Goal: Task Accomplishment & Management: Use online tool/utility

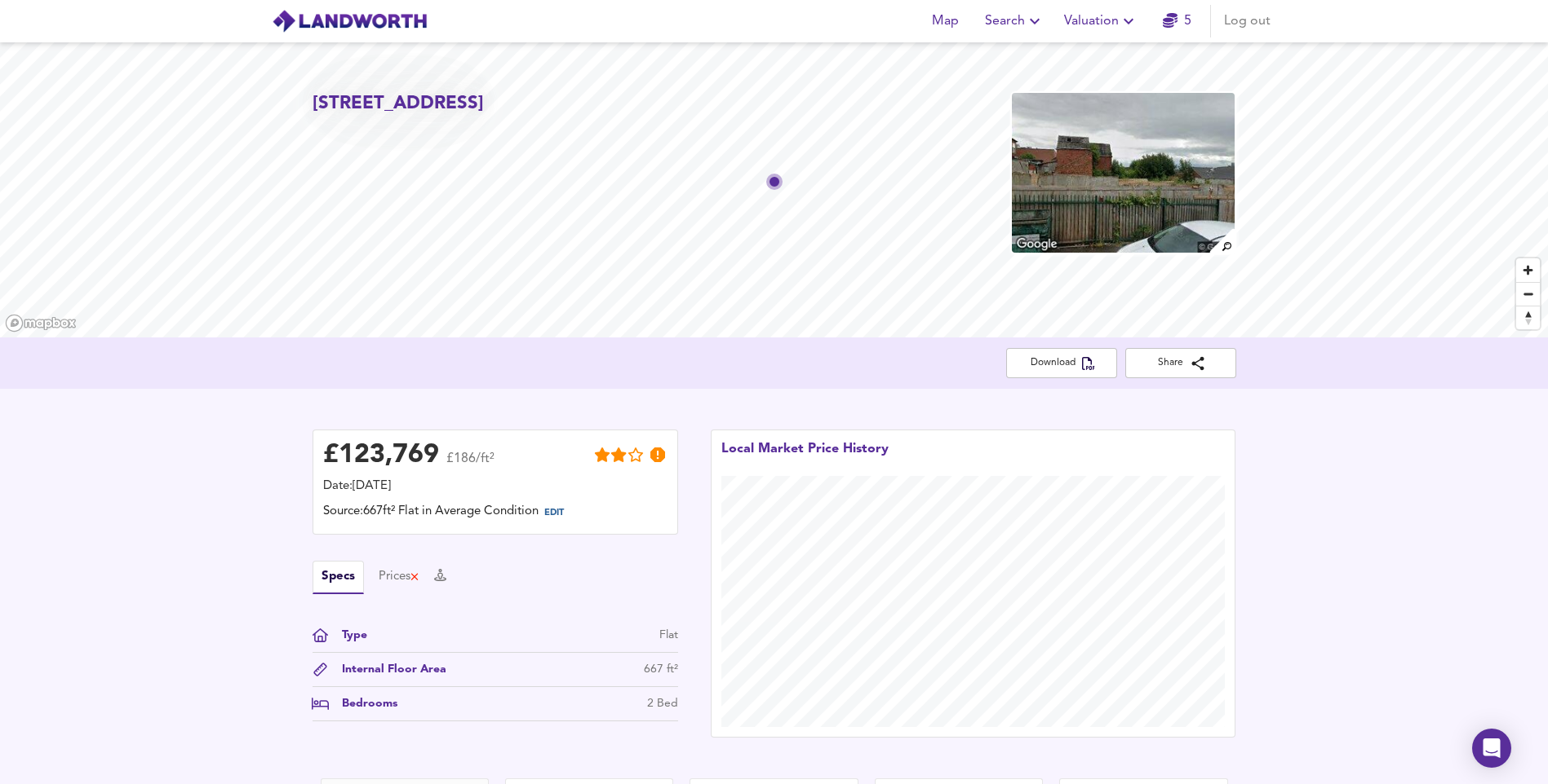
click at [1133, 18] on icon "button" at bounding box center [1128, 21] width 19 height 19
click at [1138, 51] on li "New Valuation Report" at bounding box center [1101, 58] width 195 height 29
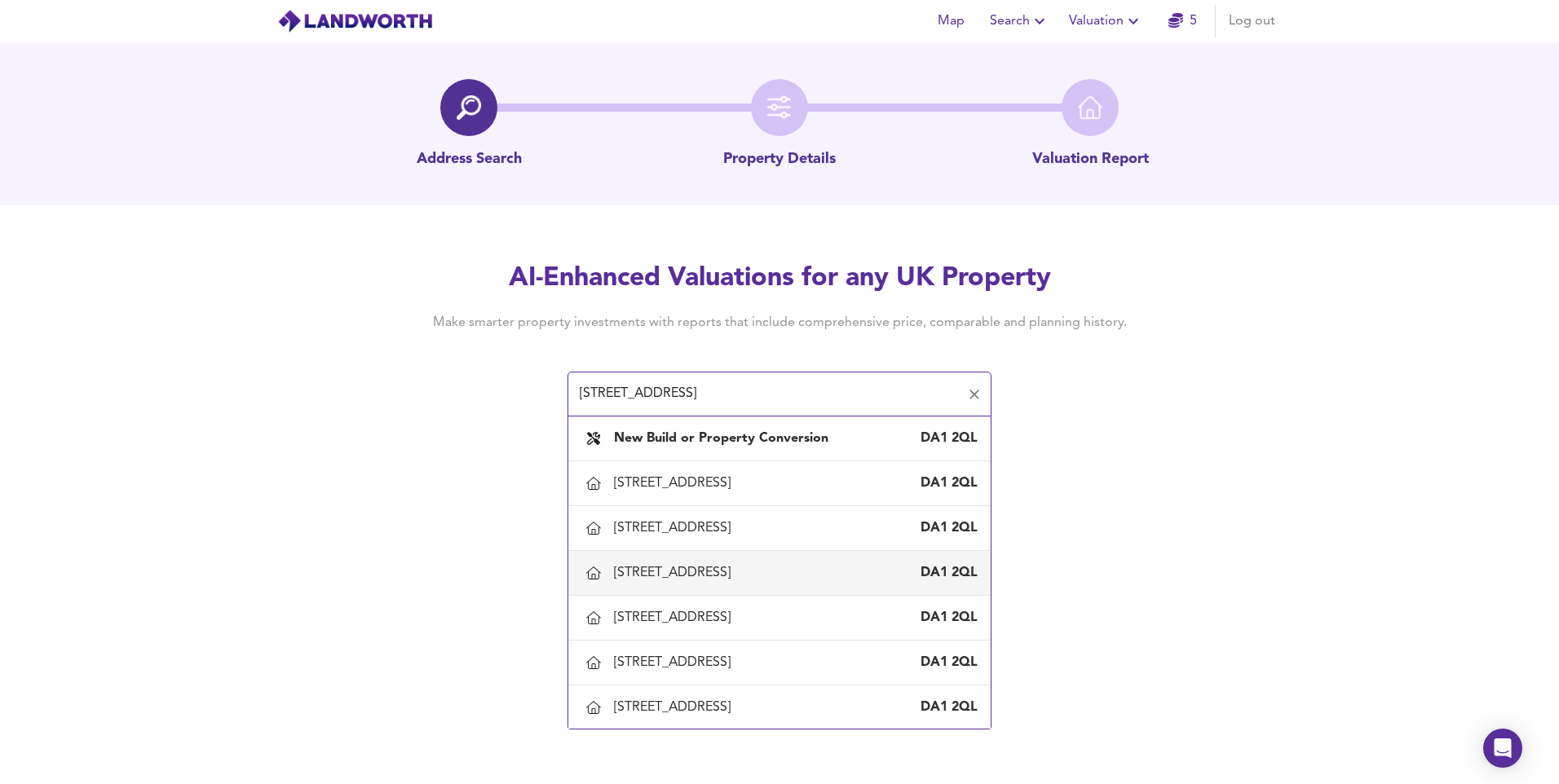
click at [708, 582] on div "[STREET_ADDRESS]" at bounding box center [675, 574] width 123 height 18
type input "[STREET_ADDRESS]"
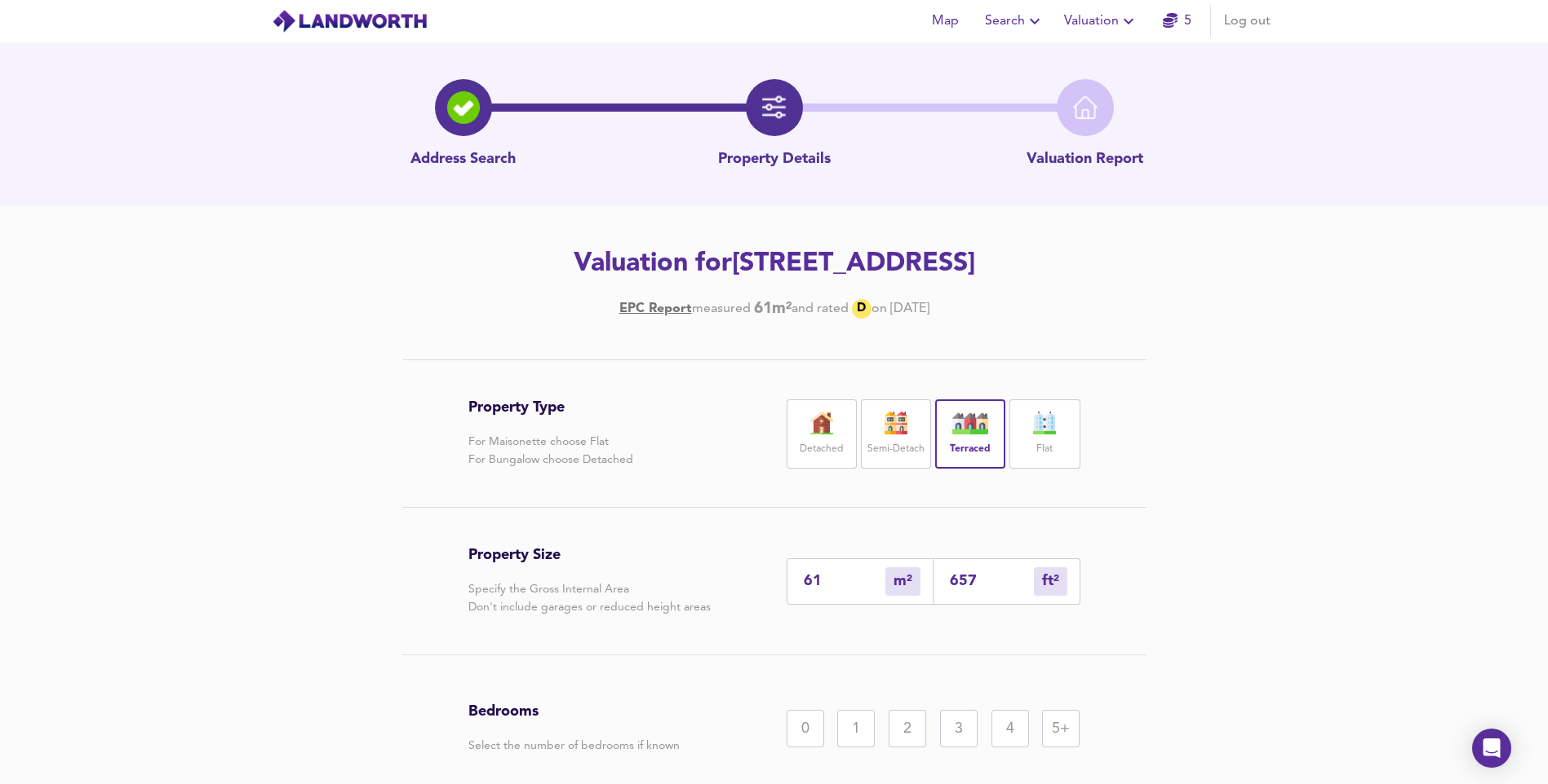
click at [997, 565] on div "657 ft² sqft" at bounding box center [1006, 581] width 147 height 46
click at [984, 588] on input "657" at bounding box center [991, 582] width 84 height 17
type input "6"
type input "65"
type input "1"
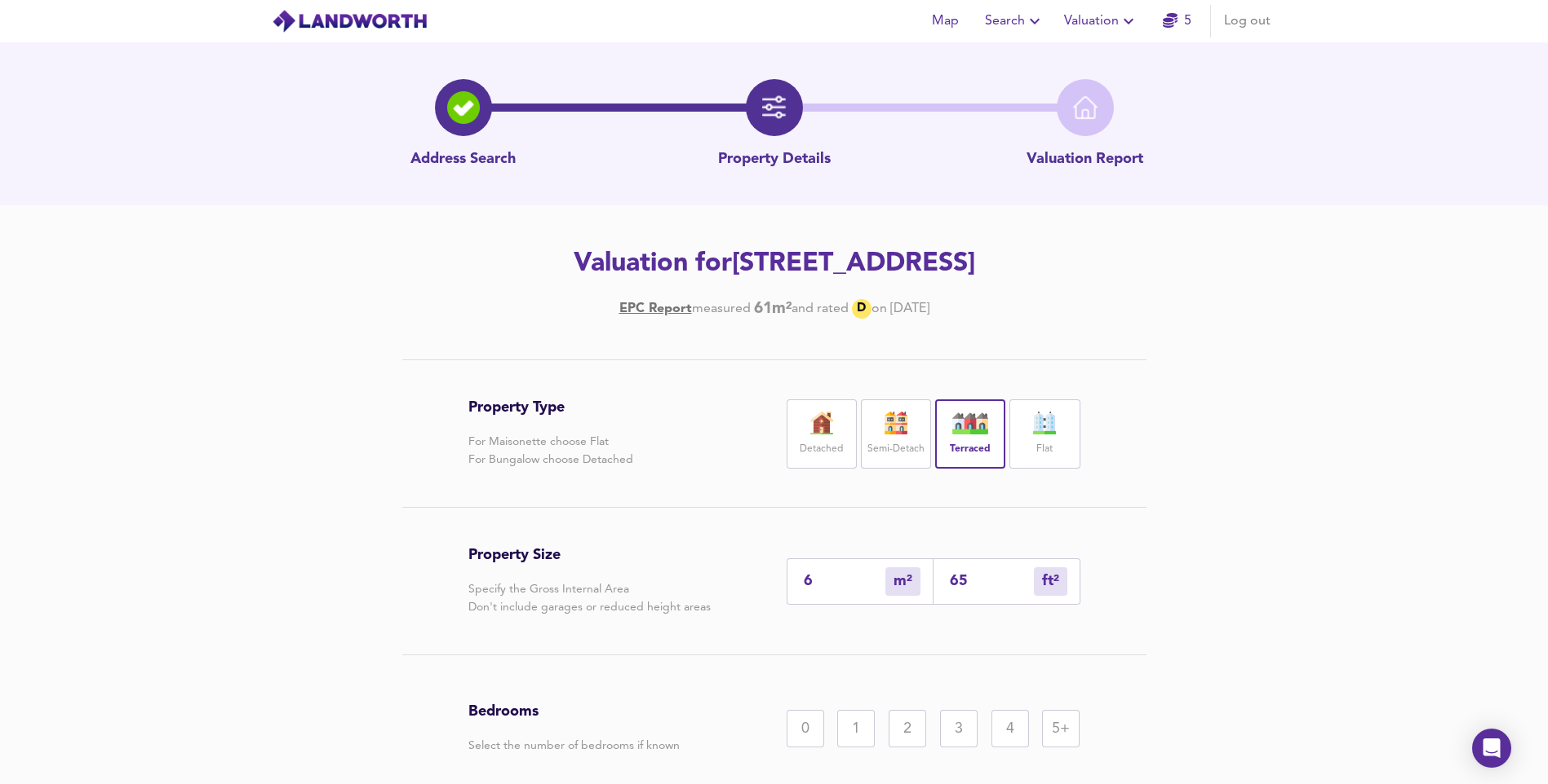
type input "6"
type input "62"
type input "58"
type input "625"
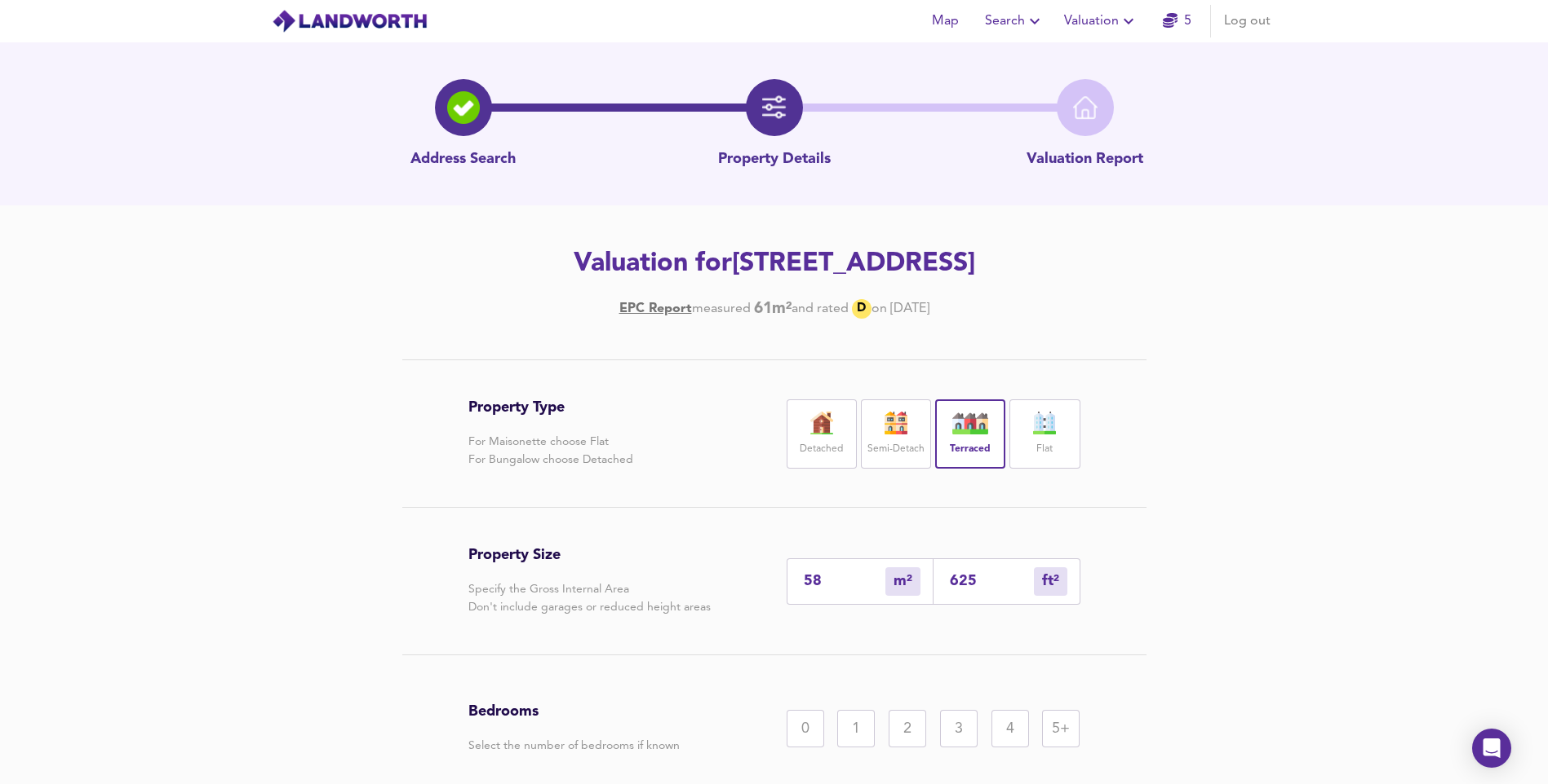
click at [899, 732] on div "2" at bounding box center [907, 728] width 37 height 37
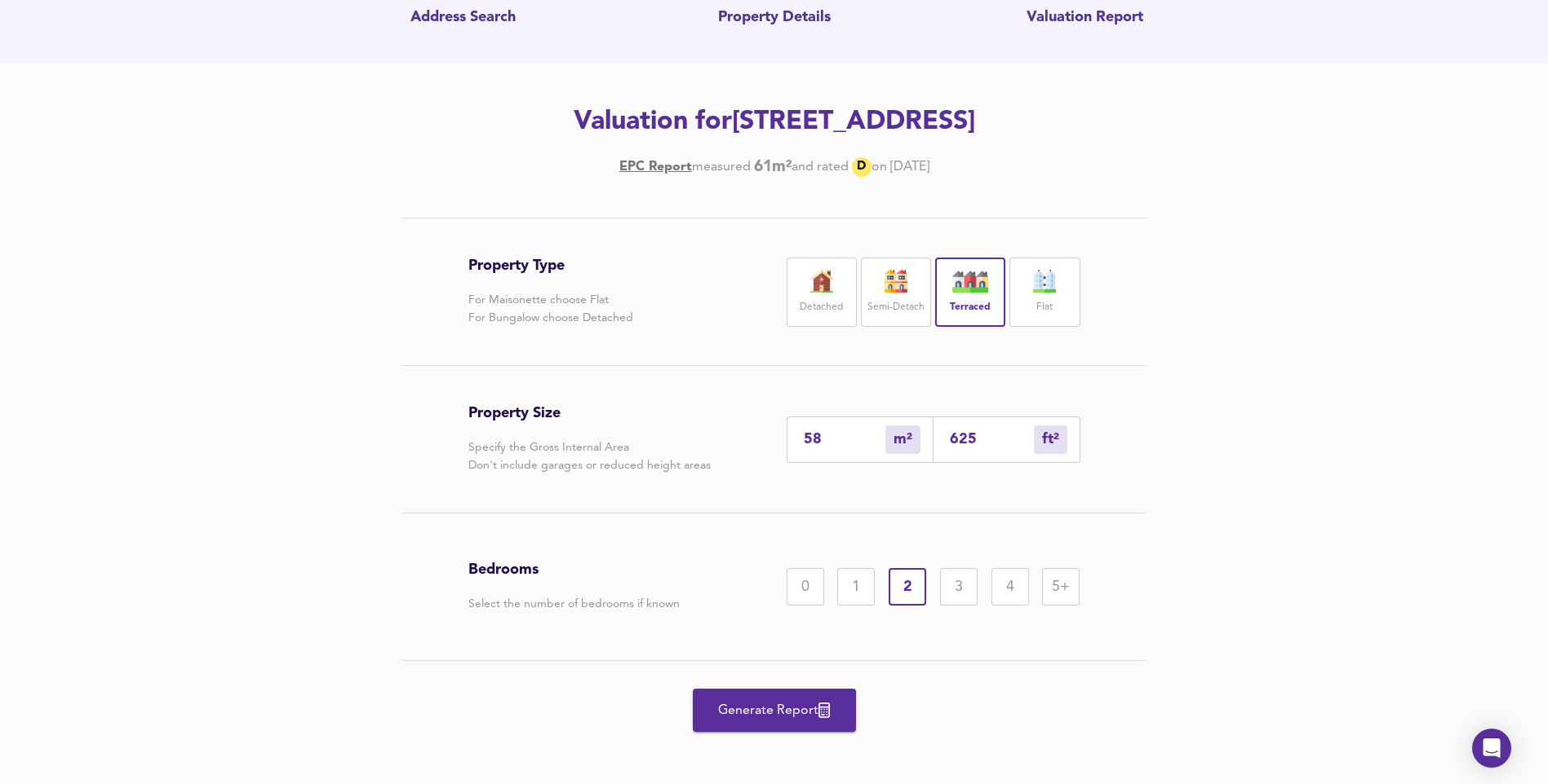
scroll to position [150, 0]
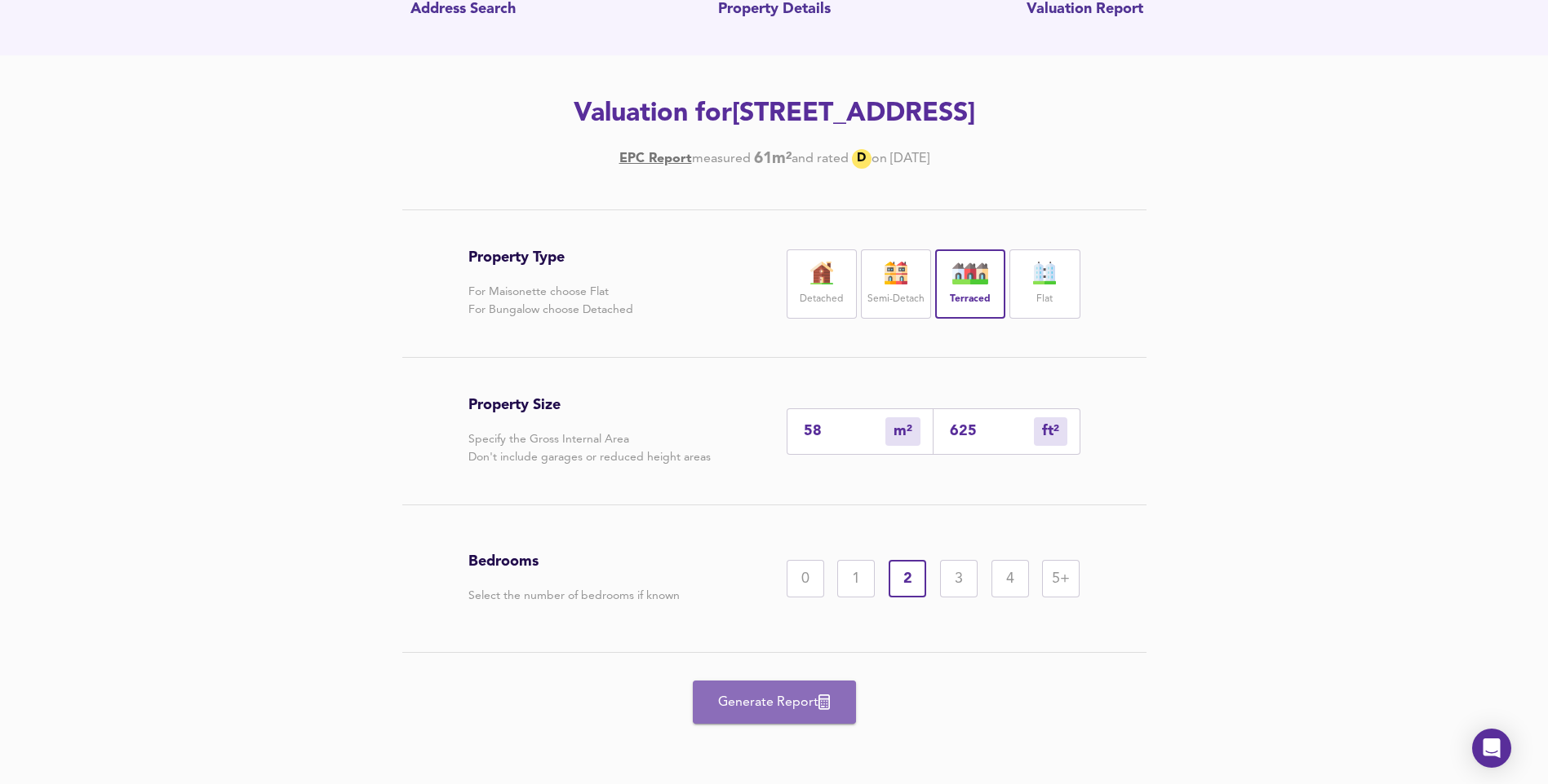
click at [722, 705] on span "Generate Report" at bounding box center [774, 702] width 130 height 23
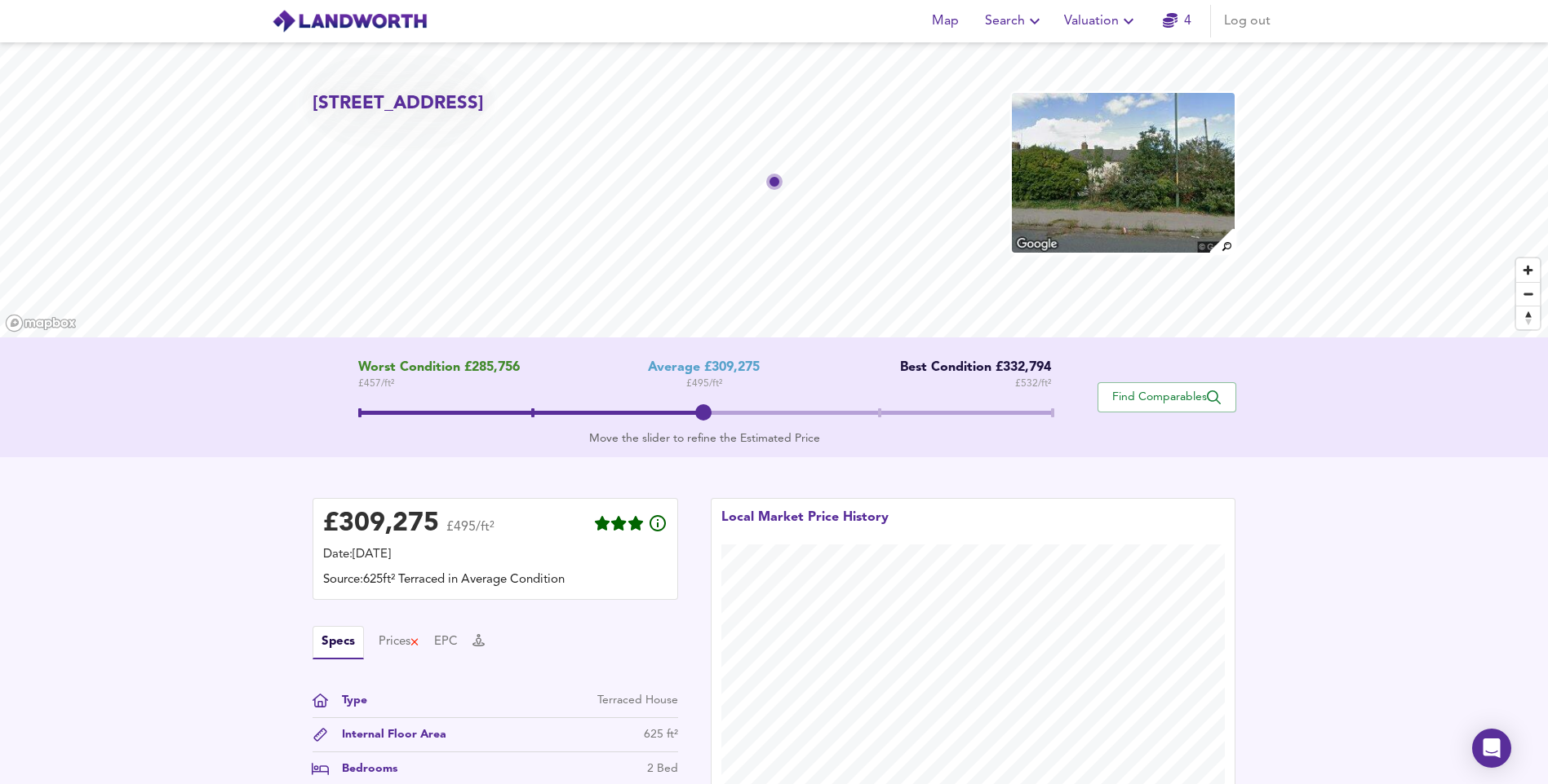
click at [1101, 18] on span "Valuation" at bounding box center [1101, 21] width 74 height 23
click at [1093, 52] on li "New Valuation Report" at bounding box center [1101, 58] width 195 height 29
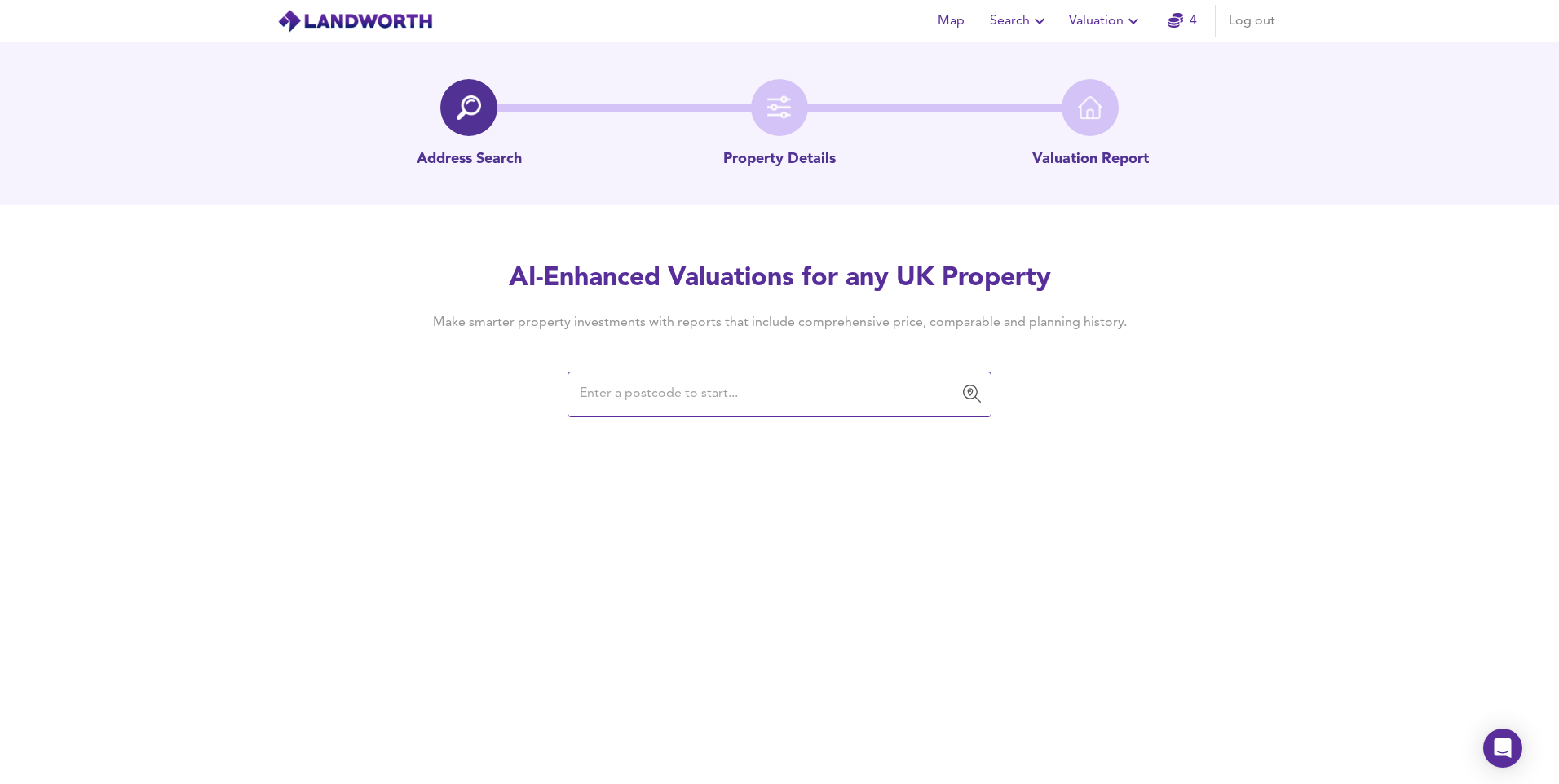
click at [769, 392] on input "text" at bounding box center [767, 394] width 385 height 31
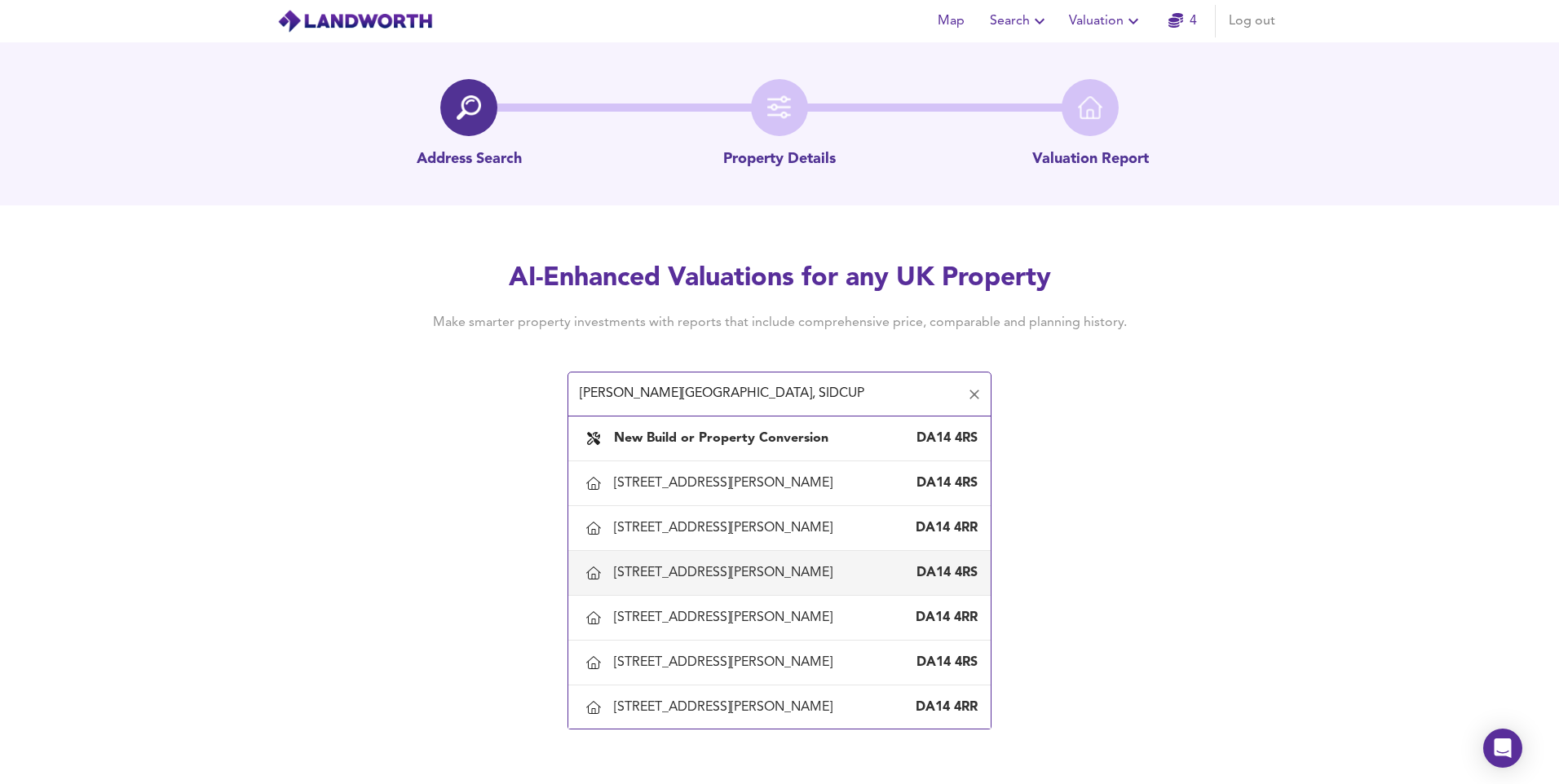
click at [720, 582] on div "[STREET_ADDRESS][PERSON_NAME]" at bounding box center [726, 574] width 225 height 18
type input "[STREET_ADDRESS][PERSON_NAME]"
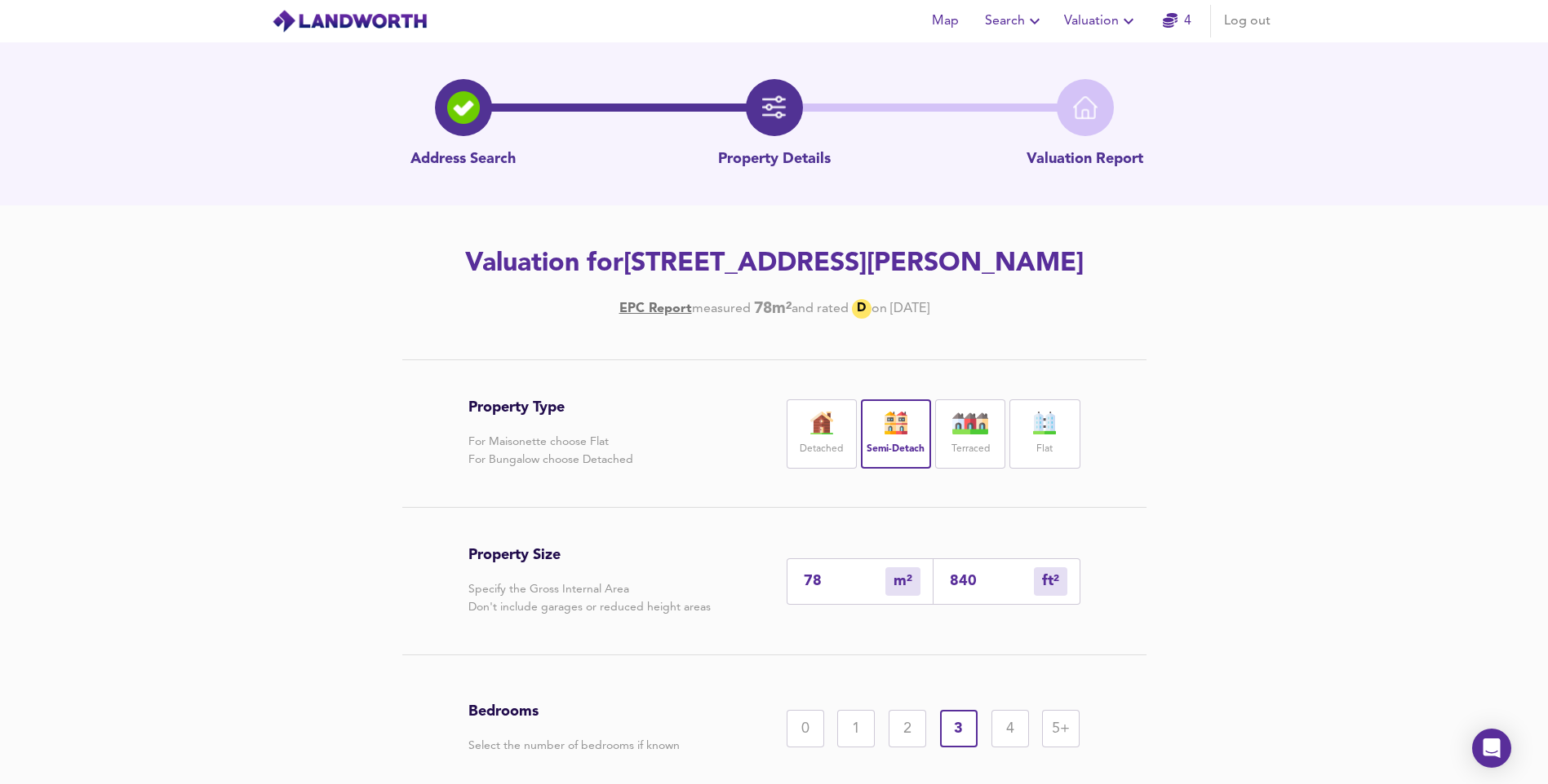
drag, startPoint x: 840, startPoint y: 583, endPoint x: 705, endPoint y: 596, distance: 135.6
click at [705, 596] on div "Property Size Specify the Gross Internal Area Don't include garages or reduced …" at bounding box center [774, 581] width 612 height 147
type input "9"
type input "97"
type input "91"
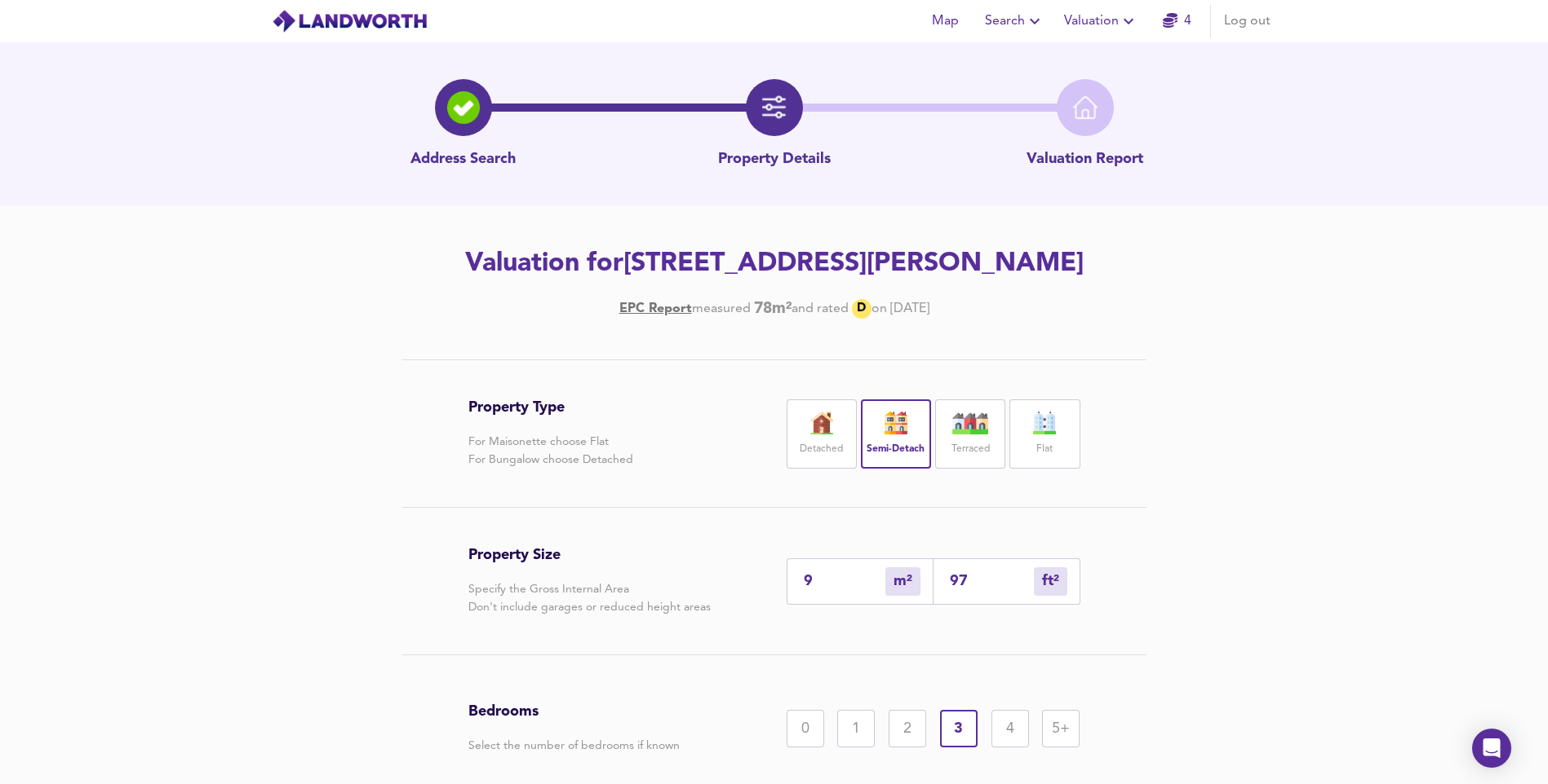
type input "980"
type input "91.3"
type input "983"
type input "91.3"
click at [1405, 516] on div "Property Type For Maisonette choose Flat For Bungalow choose Detached Detached …" at bounding box center [774, 647] width 1548 height 575
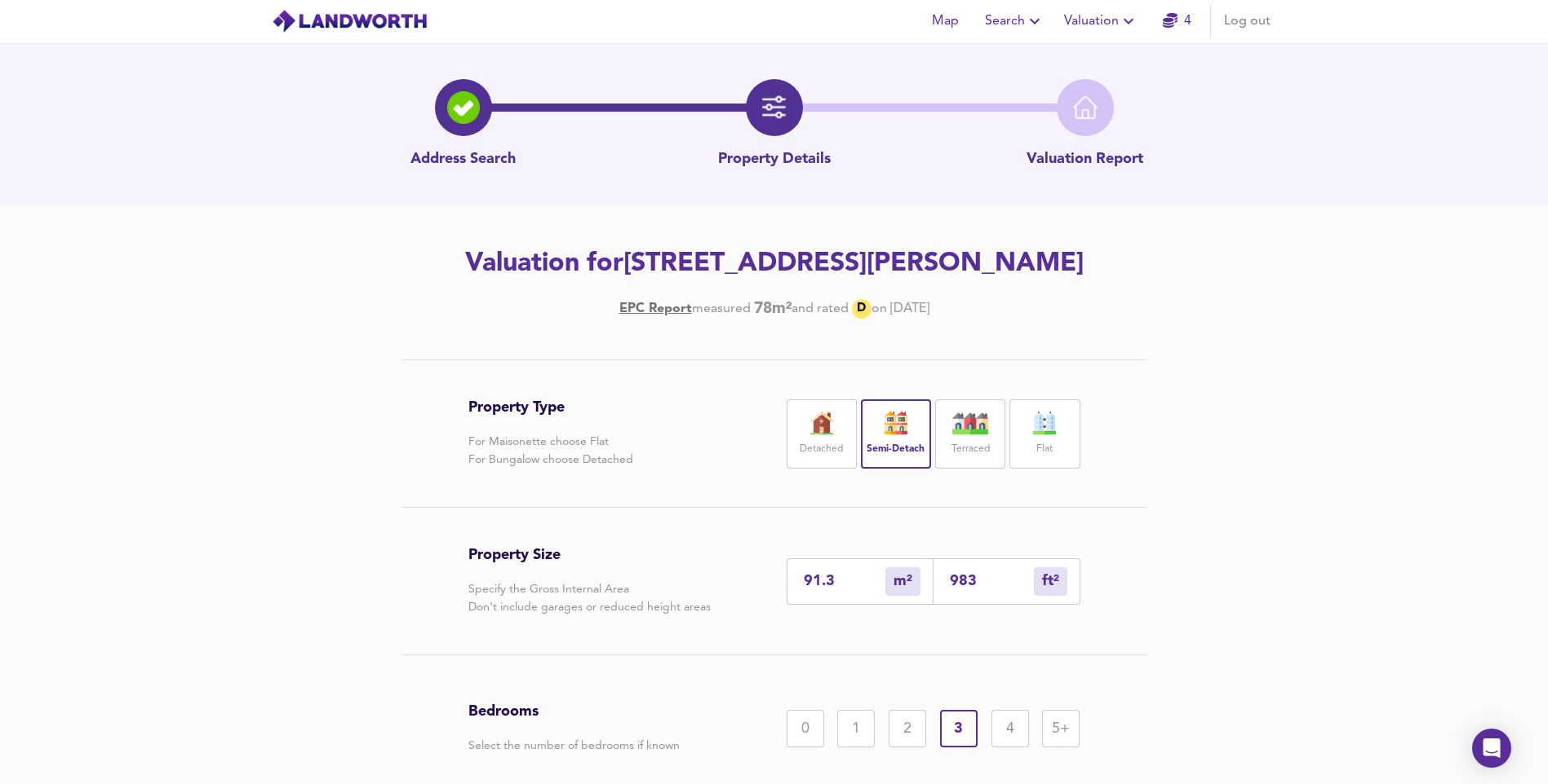
scroll to position [150, 0]
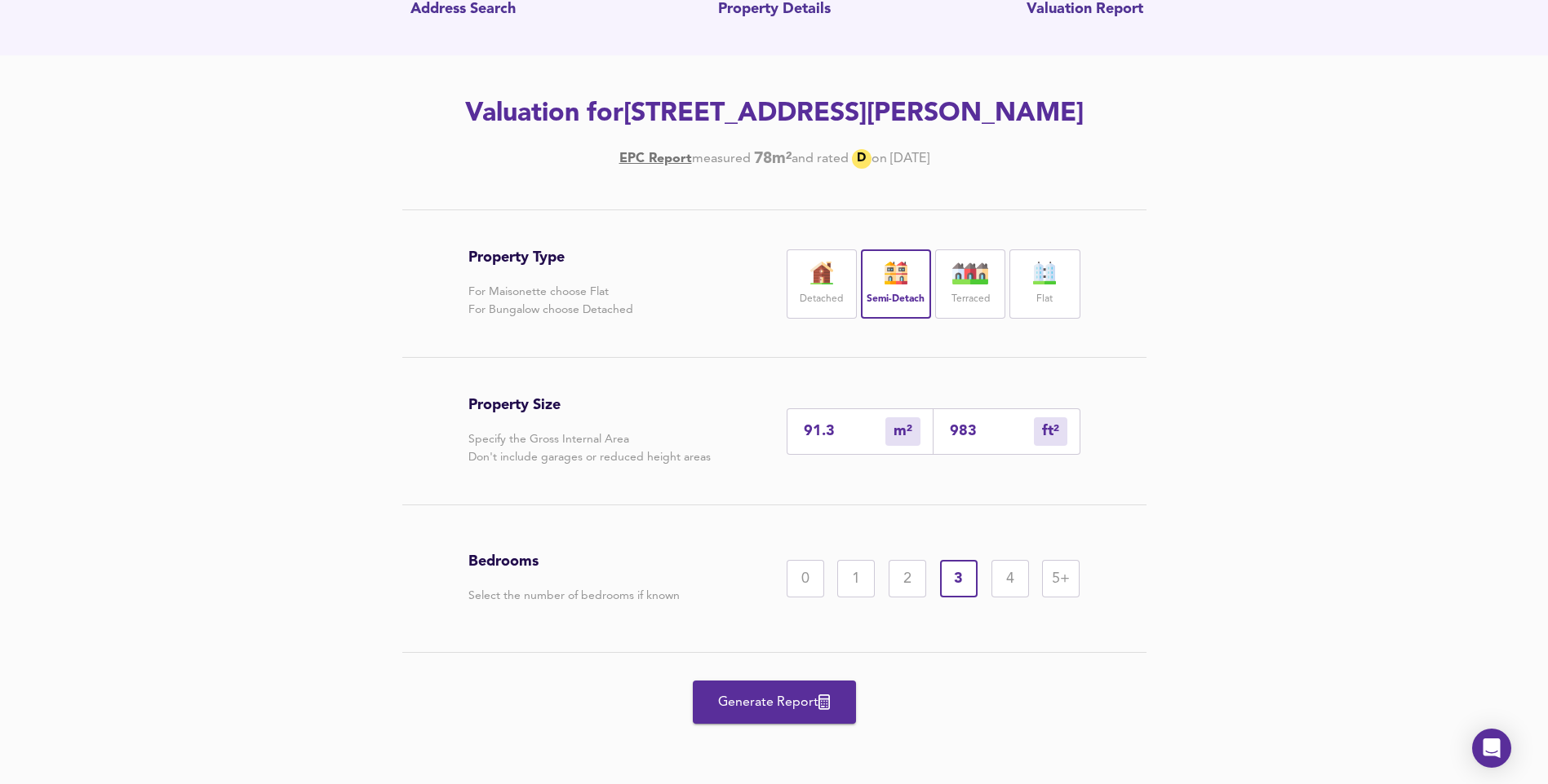
click at [767, 710] on span "Generate Report" at bounding box center [774, 702] width 130 height 23
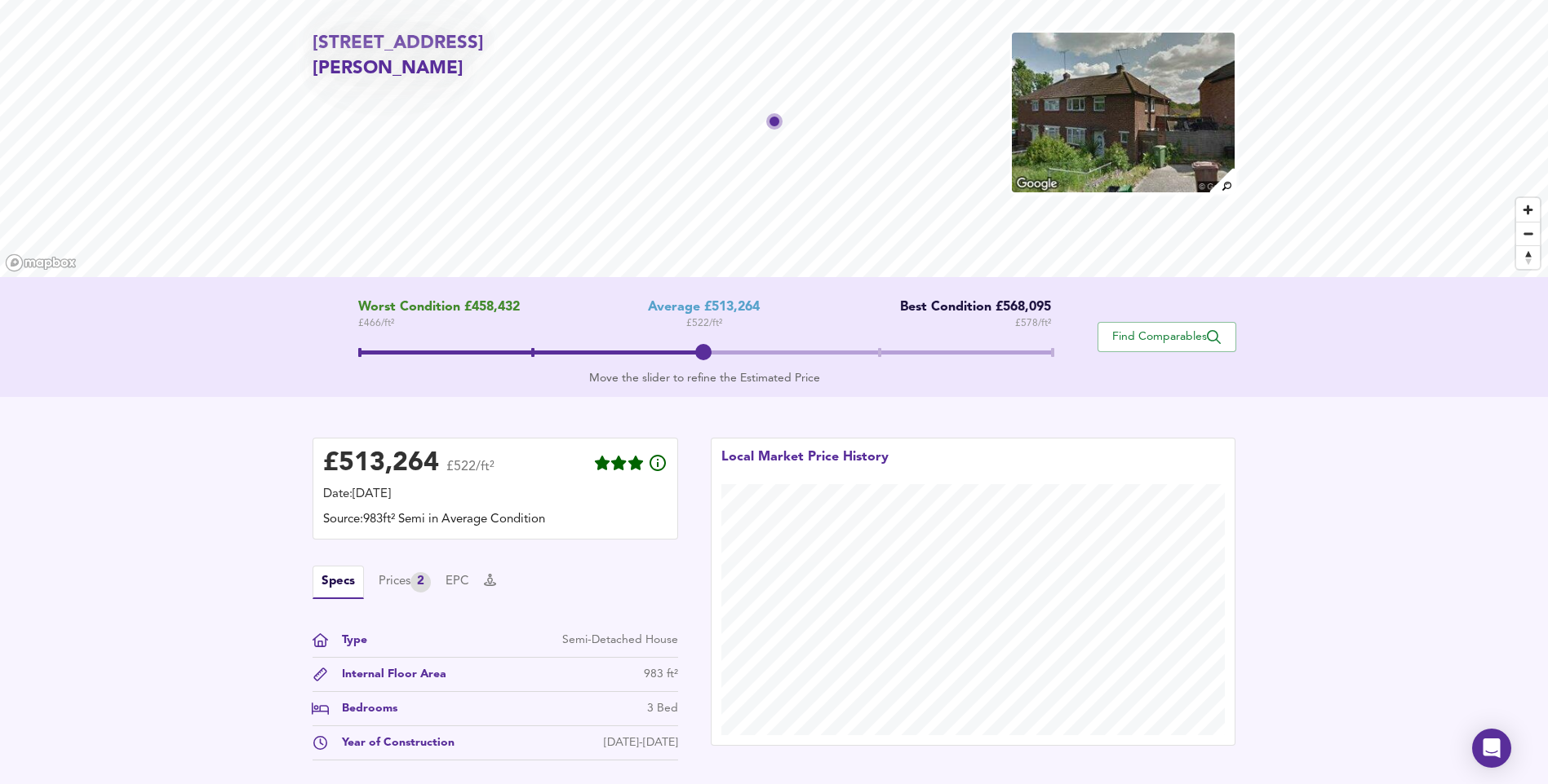
scroll to position [261, 0]
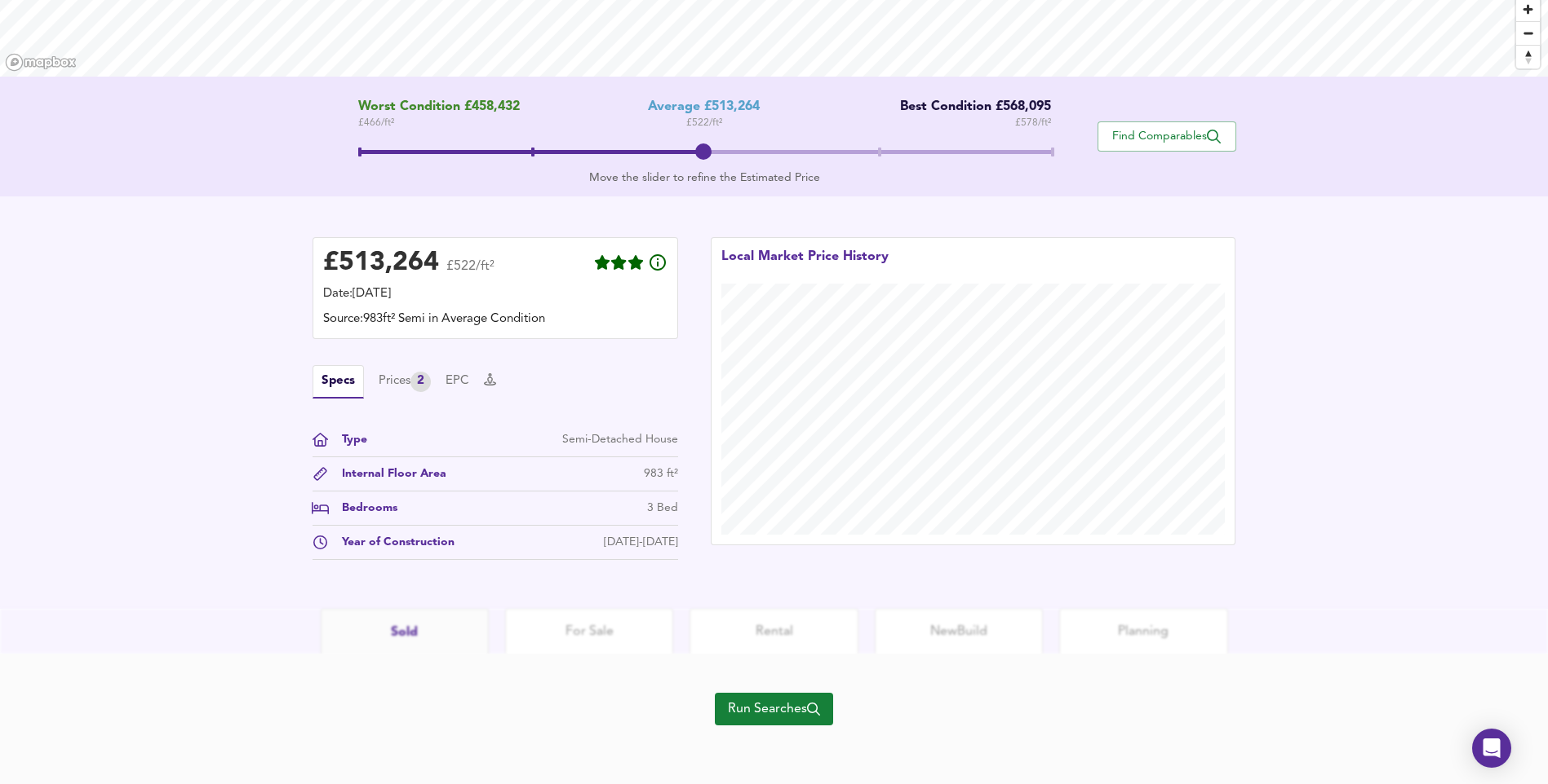
click at [728, 704] on span "Run Searches" at bounding box center [774, 709] width 92 height 23
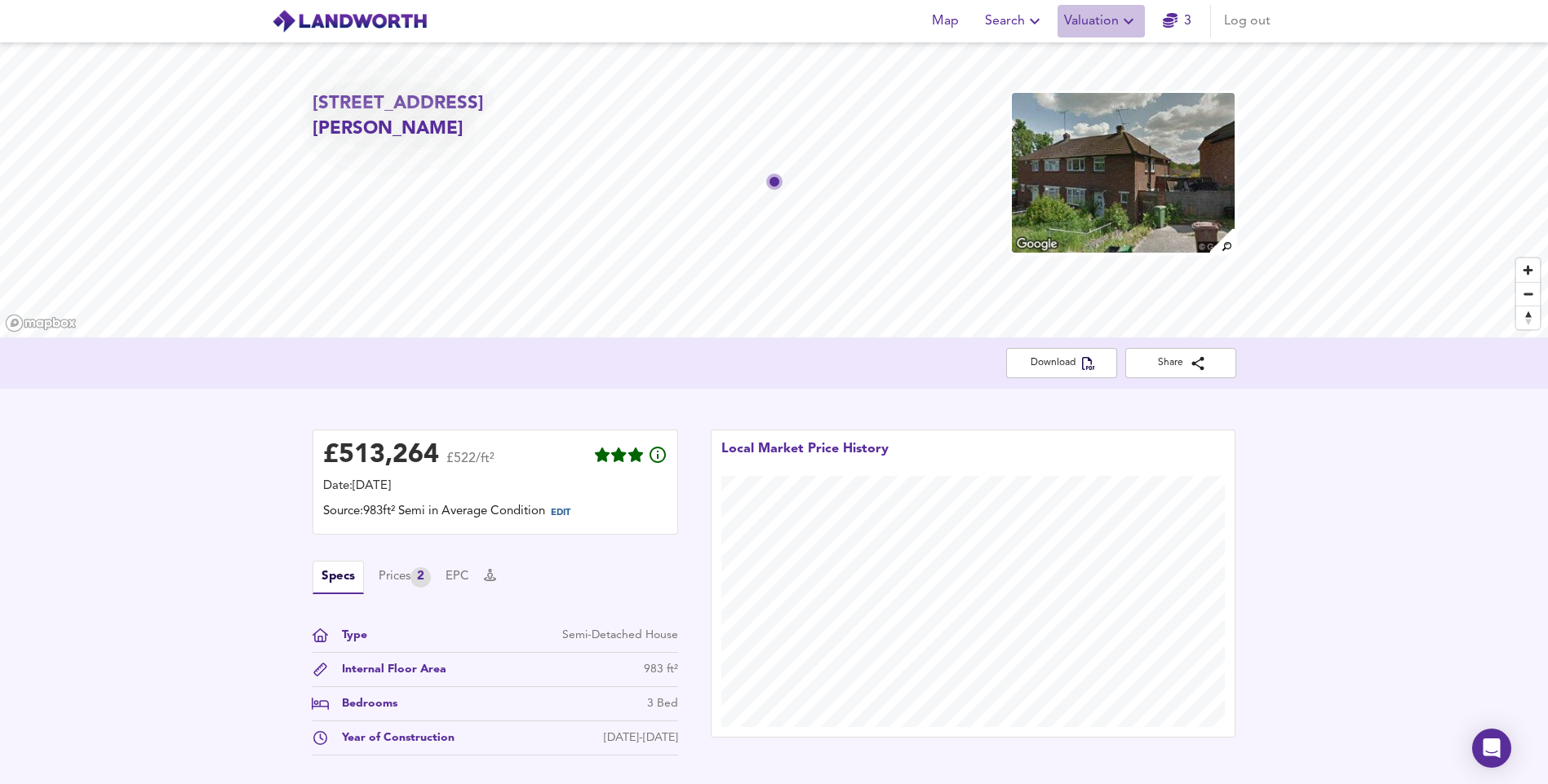
click at [1115, 13] on span "Valuation" at bounding box center [1101, 21] width 74 height 23
click at [1101, 52] on li "New Valuation Report" at bounding box center [1101, 58] width 195 height 29
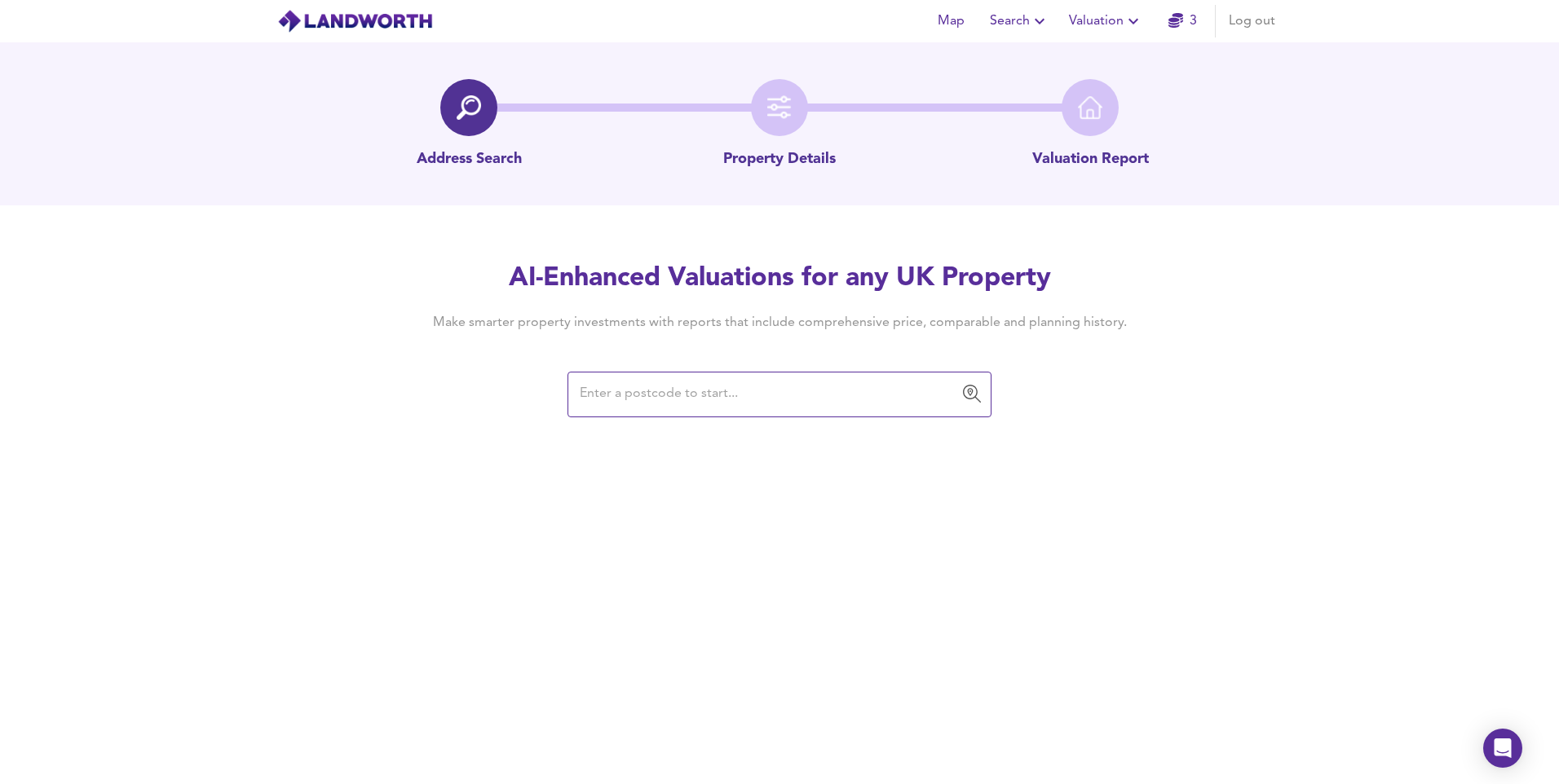
click at [813, 401] on input "text" at bounding box center [767, 394] width 385 height 31
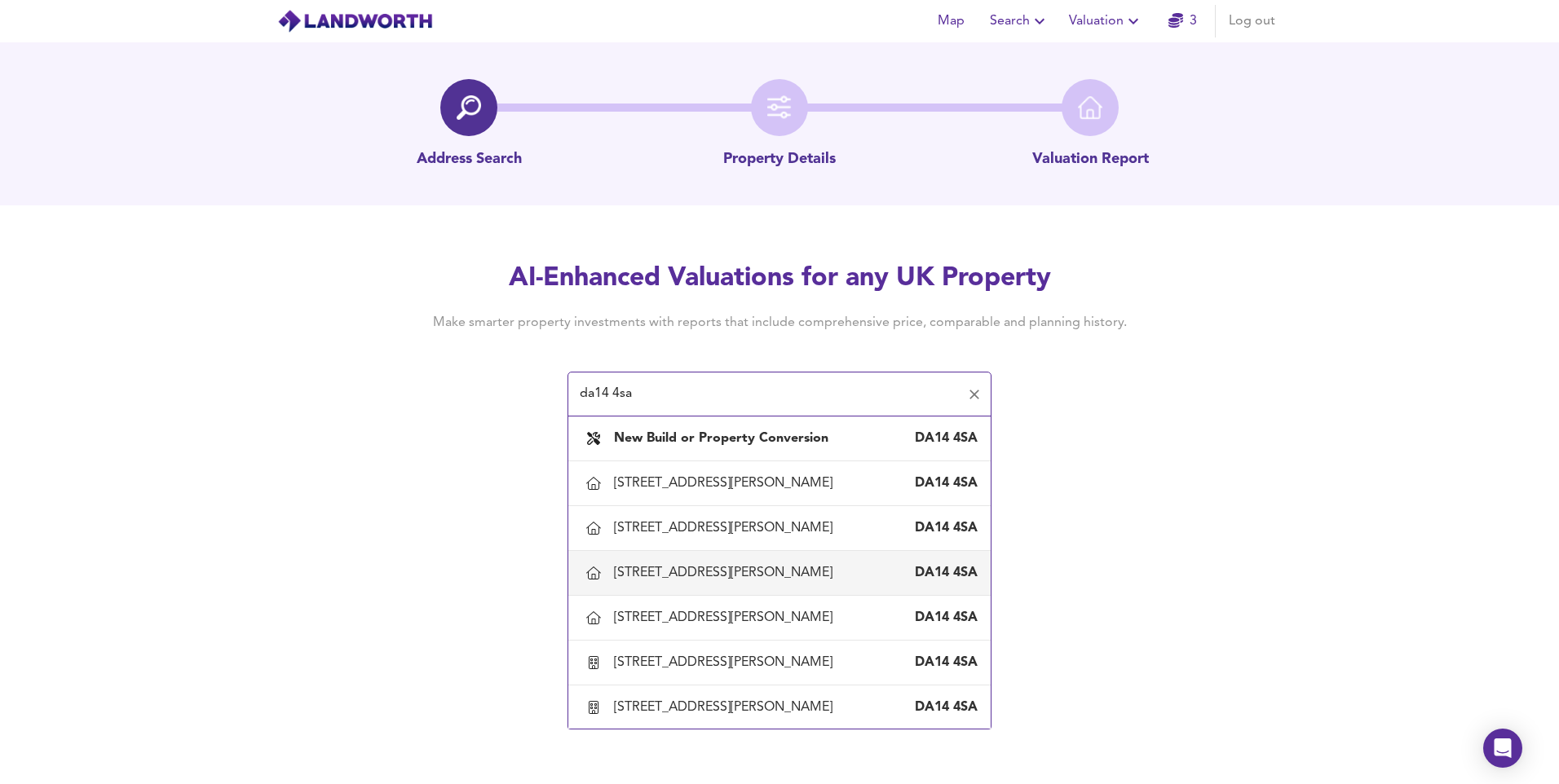
click at [738, 567] on div "[STREET_ADDRESS][PERSON_NAME]" at bounding box center [726, 574] width 225 height 18
type input "[STREET_ADDRESS][PERSON_NAME]"
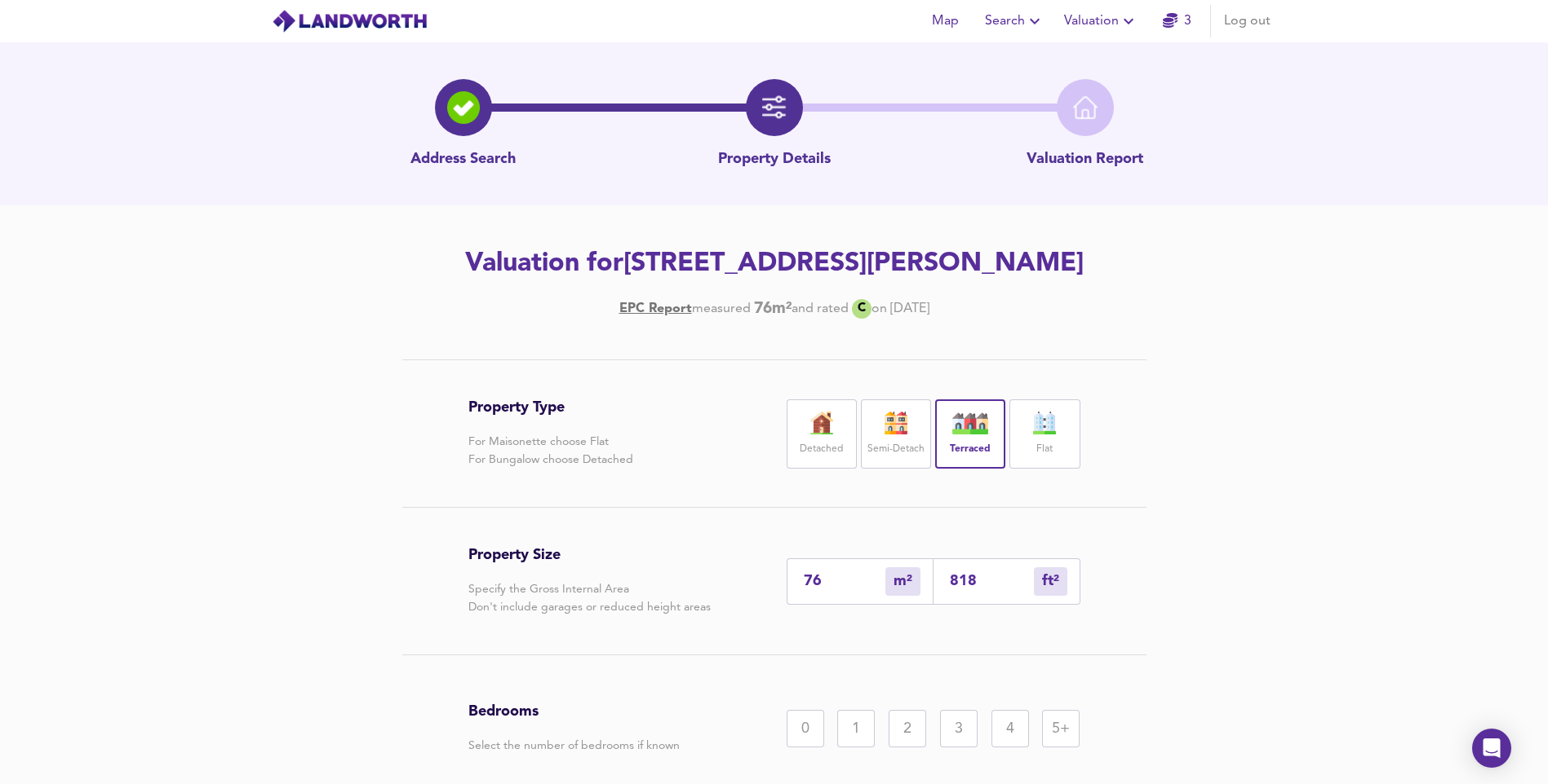
click at [905, 454] on label "Semi-Detach" at bounding box center [896, 450] width 57 height 20
click at [969, 458] on label "Terraced" at bounding box center [970, 450] width 38 height 20
drag, startPoint x: 779, startPoint y: 582, endPoint x: 718, endPoint y: 589, distance: 61.4
click at [718, 589] on div "Property Size Specify the Gross Internal Area Don't include garages or reduced …" at bounding box center [774, 581] width 612 height 147
type input "9"
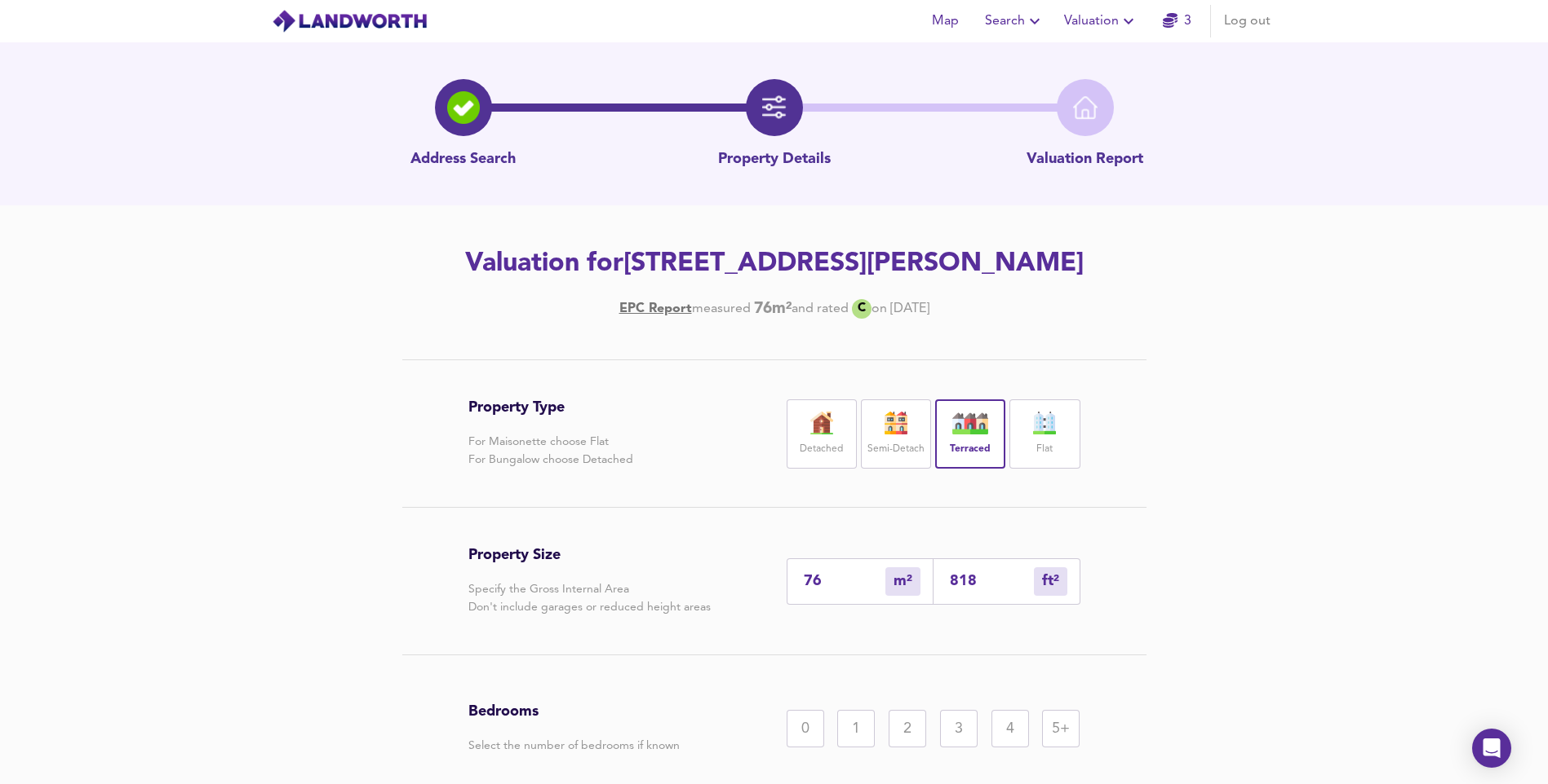
type input "97"
type input "91"
type input "980"
type input "91.3"
type input "983"
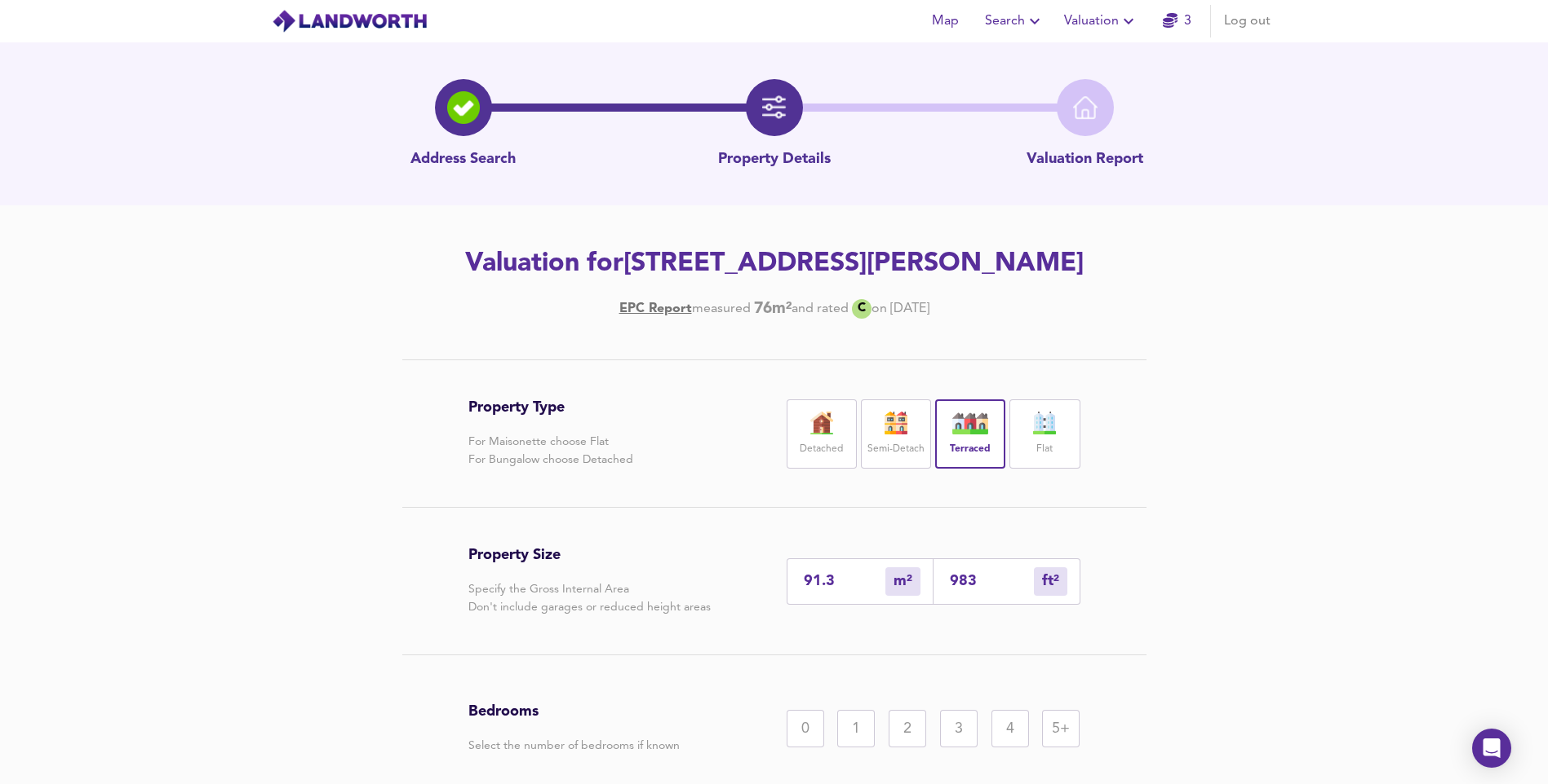
type input "91.3"
click at [972, 729] on div "3" at bounding box center [959, 728] width 37 height 37
click at [1238, 558] on div "Property Type For Maisonette choose Flat For Bungalow choose Detached Detached …" at bounding box center [774, 647] width 1548 height 575
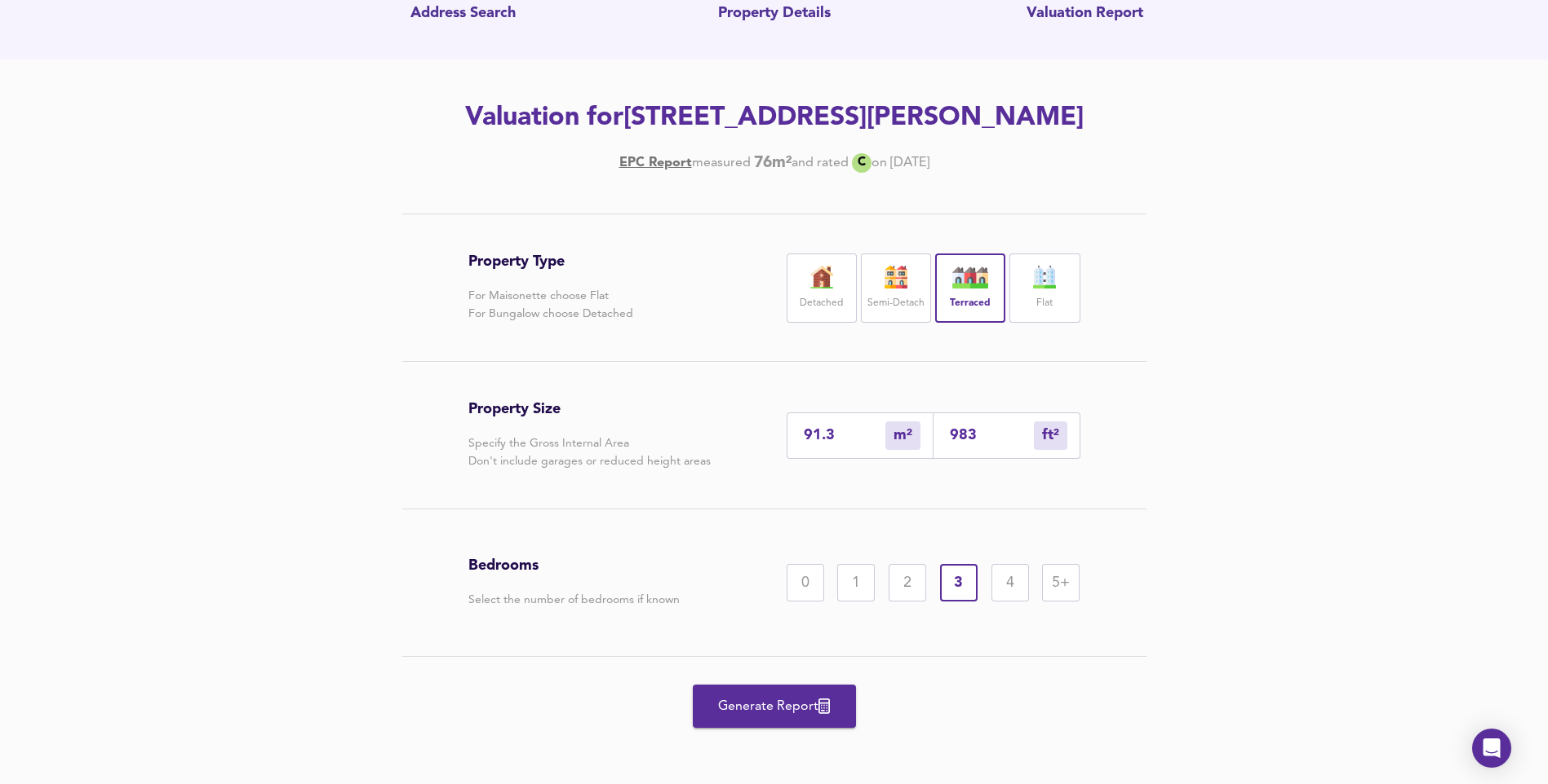
scroll to position [150, 0]
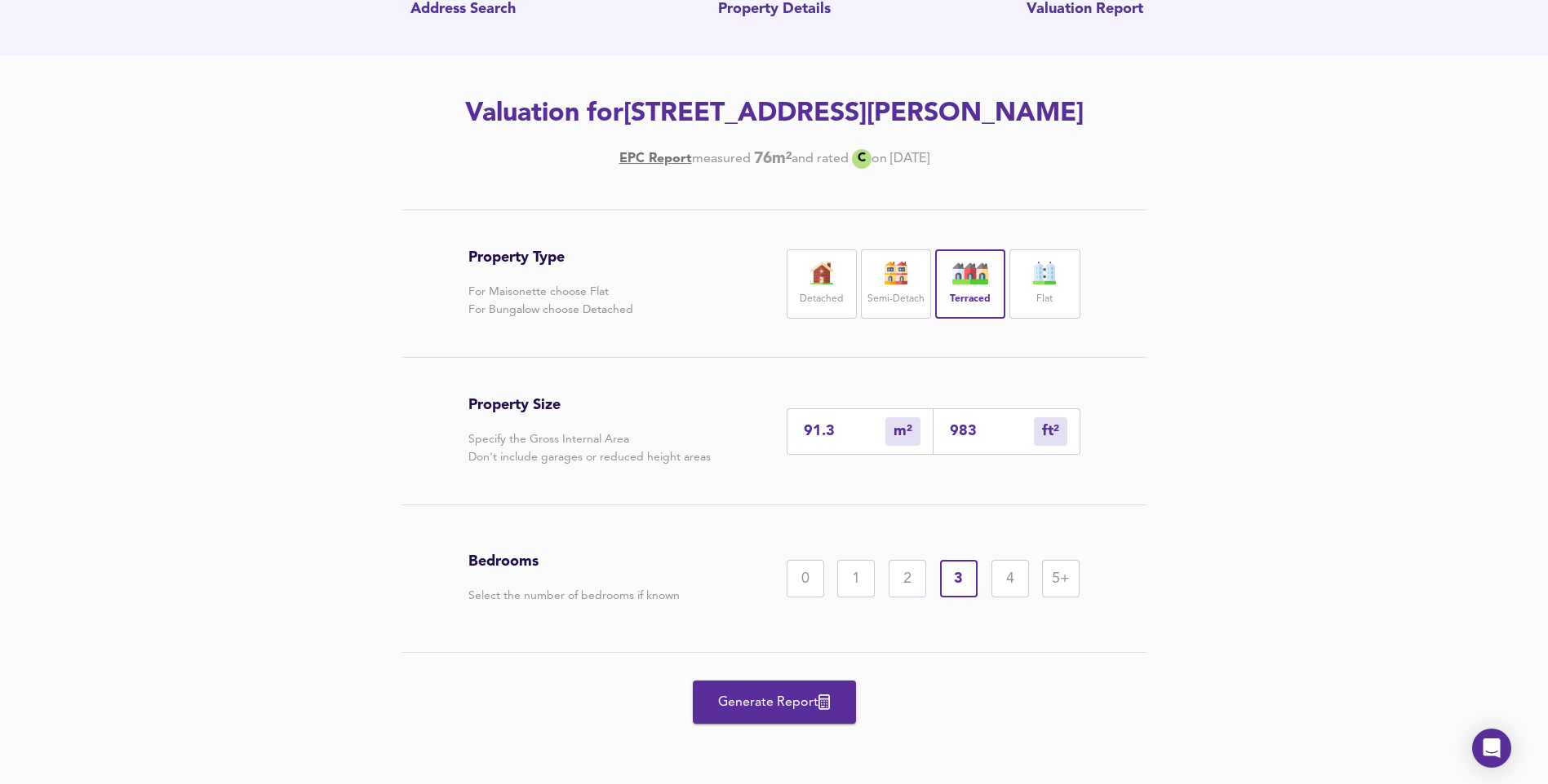
click at [795, 706] on span "Generate Report" at bounding box center [774, 702] width 130 height 23
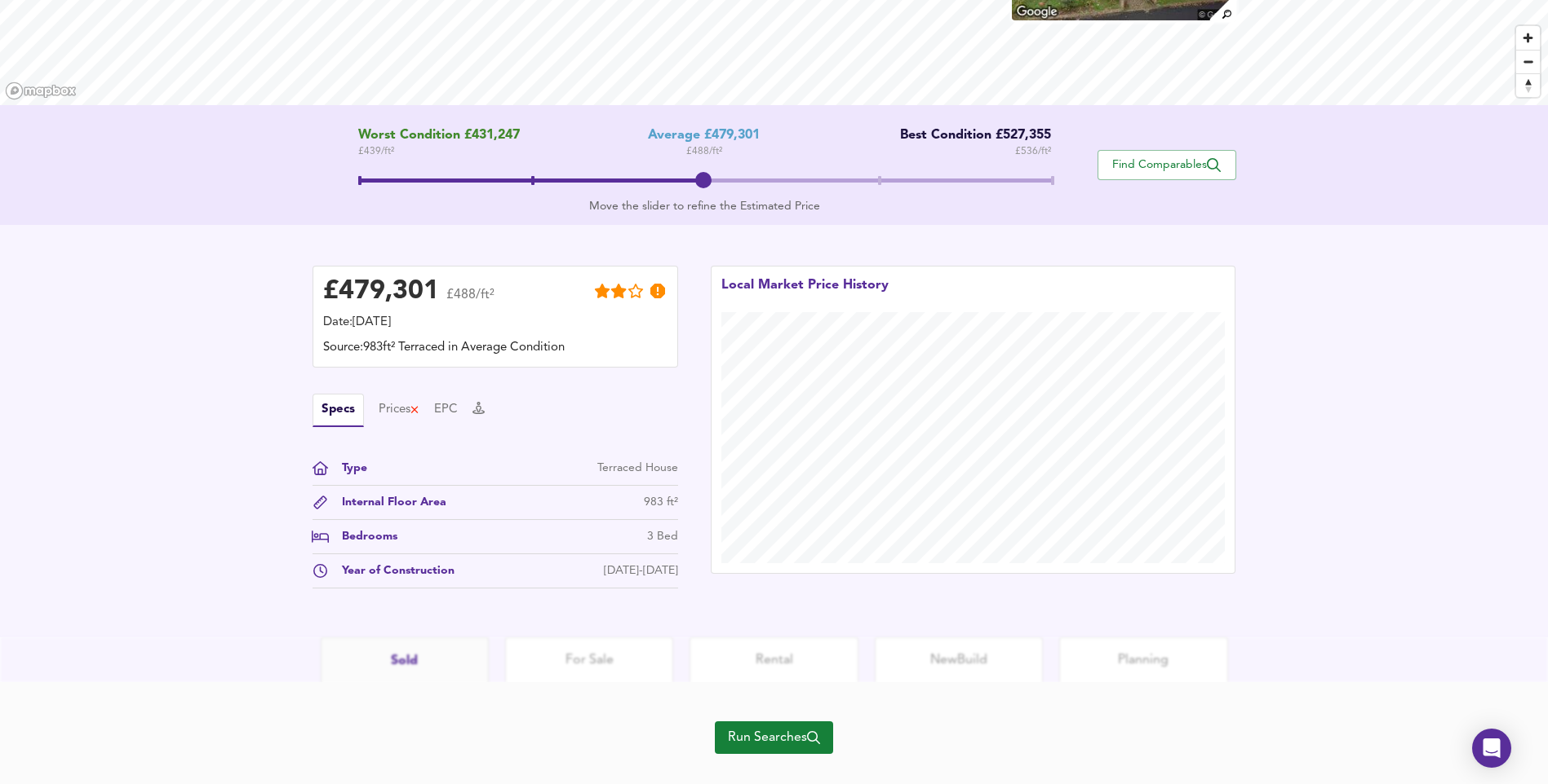
scroll to position [261, 0]
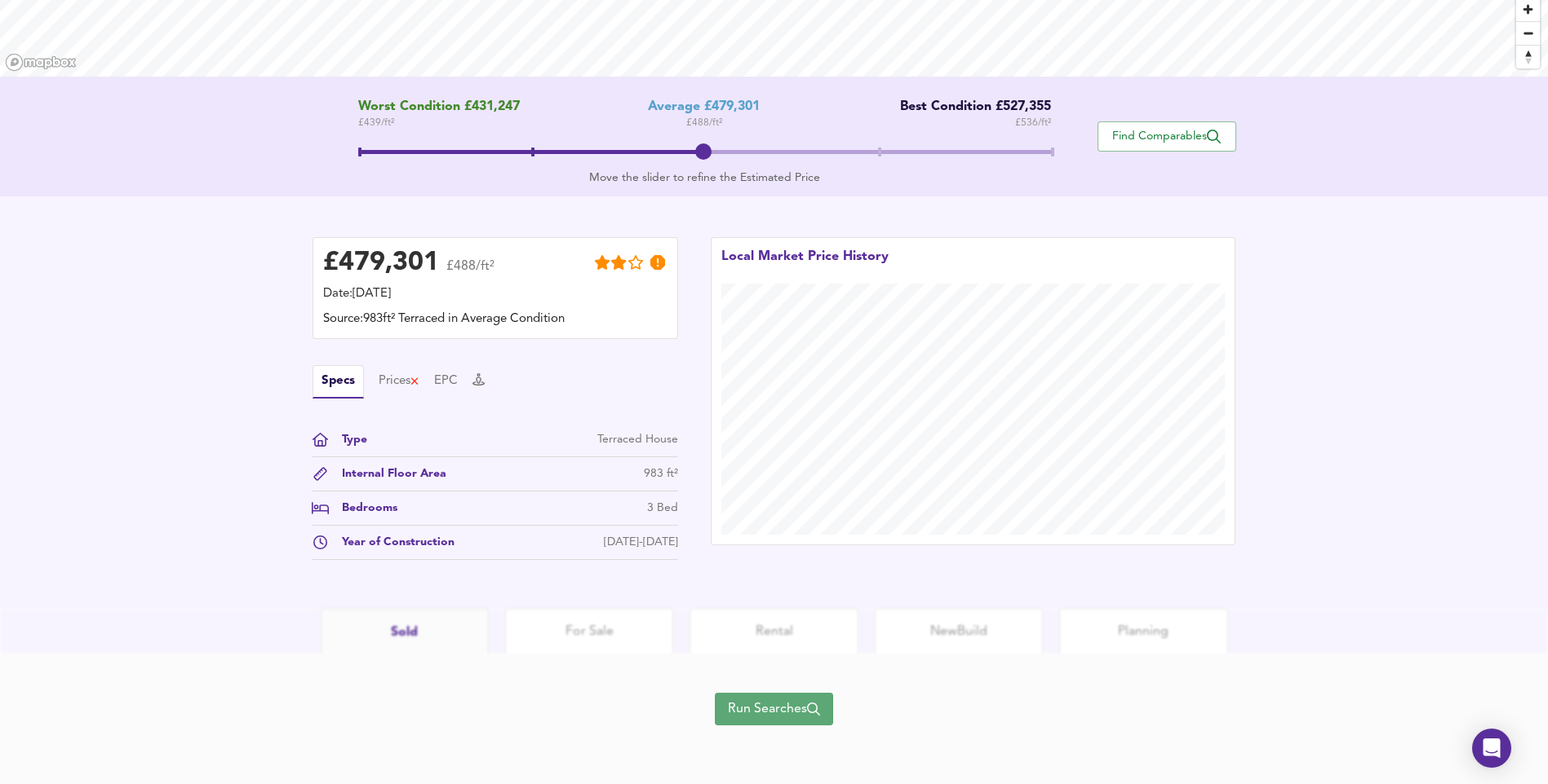
click at [763, 715] on span "Run Searches" at bounding box center [774, 709] width 92 height 23
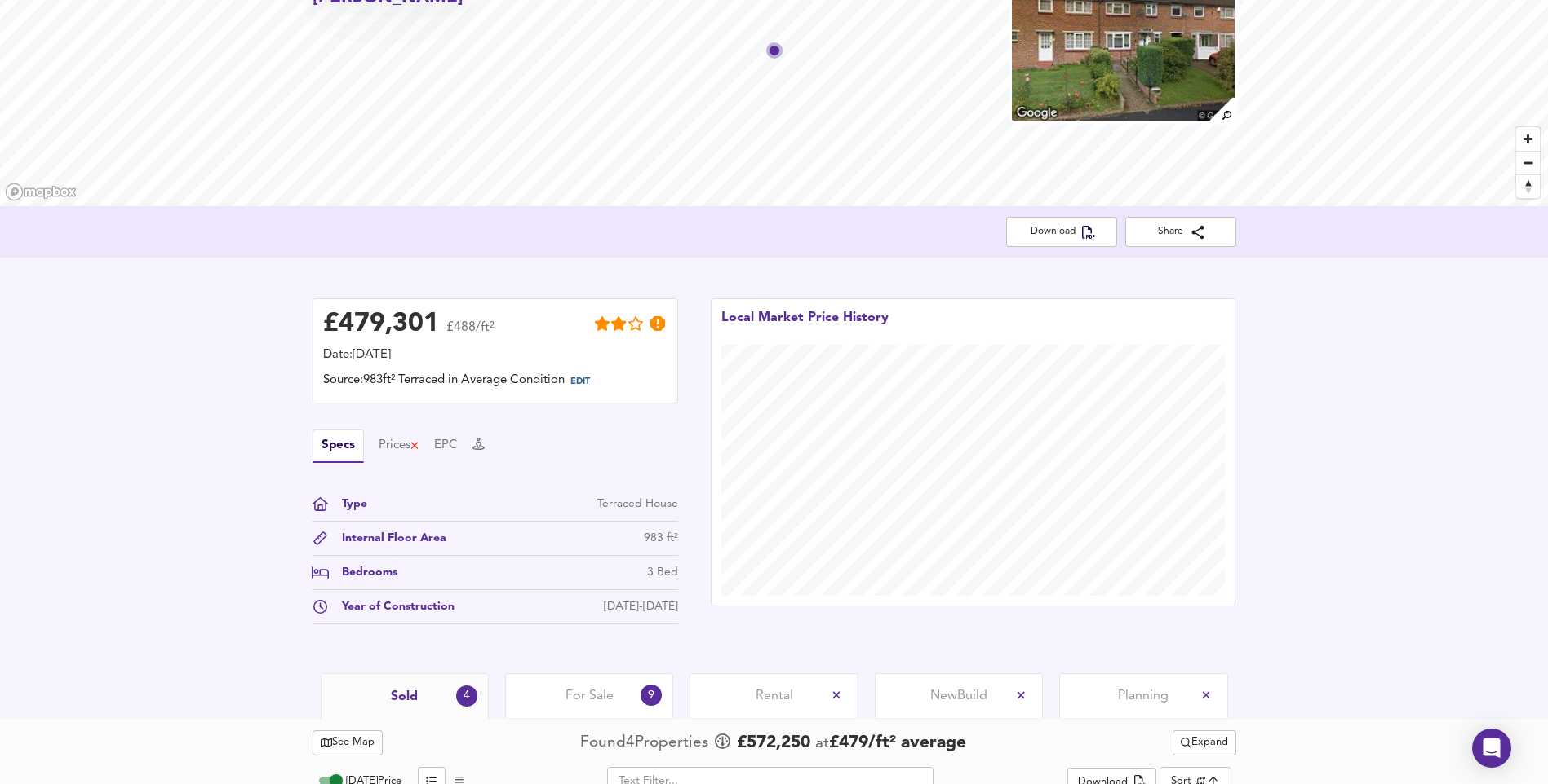
scroll to position [219, 0]
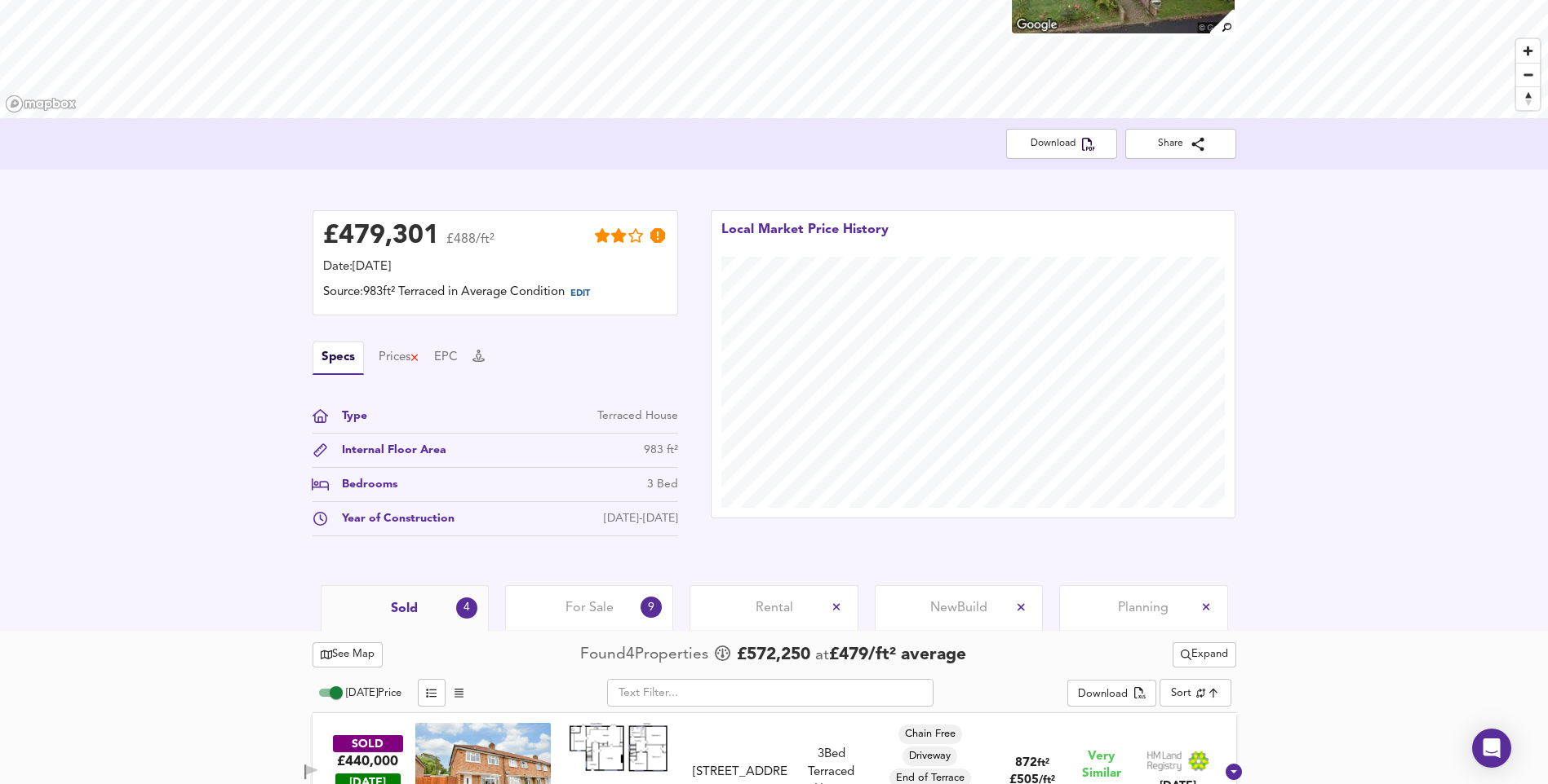
click at [612, 620] on div "For Sale 9" at bounding box center [589, 607] width 168 height 45
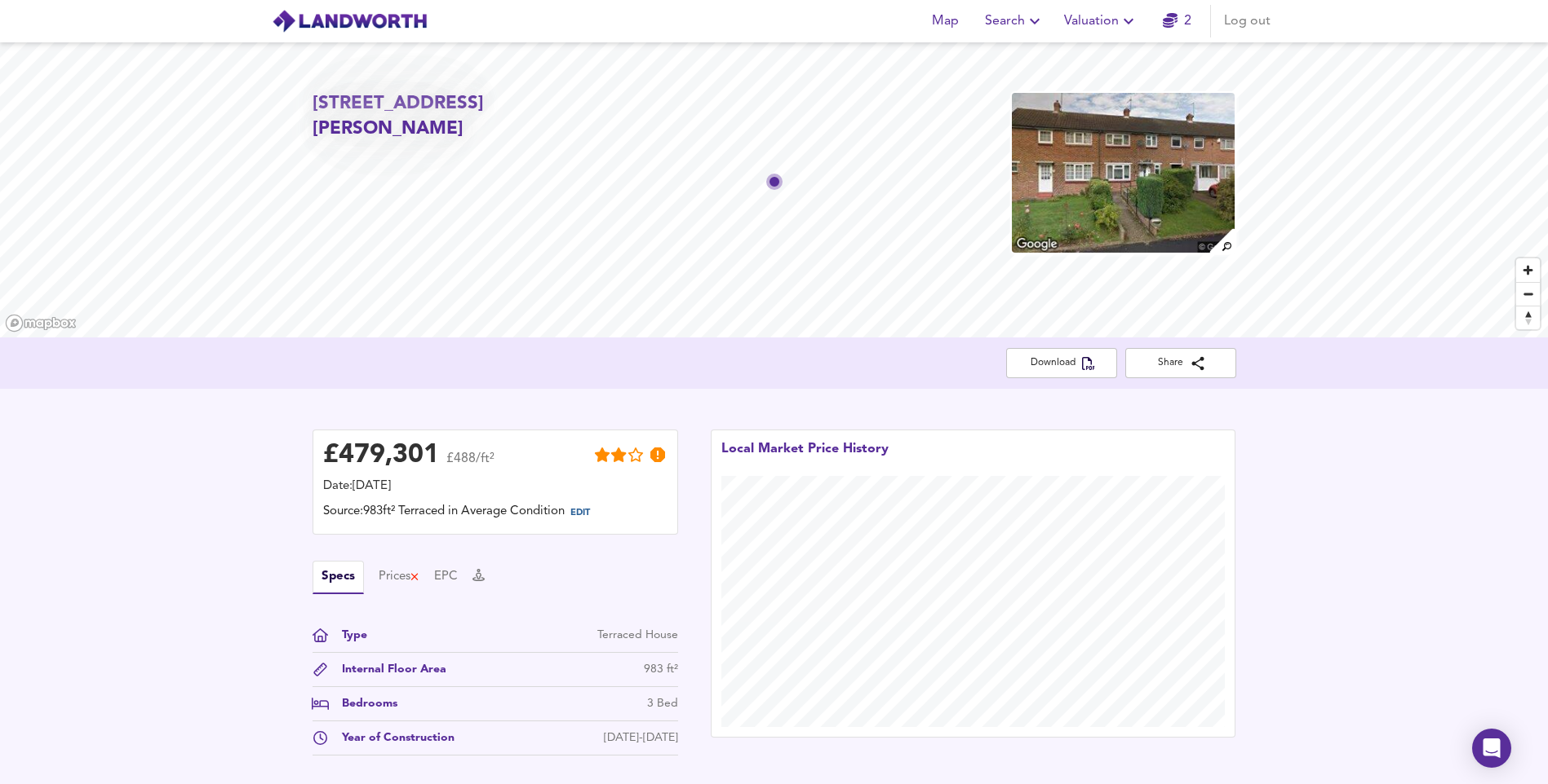
click at [1119, 28] on icon "button" at bounding box center [1128, 21] width 19 height 19
click at [1110, 56] on li "New Valuation Report" at bounding box center [1101, 58] width 195 height 29
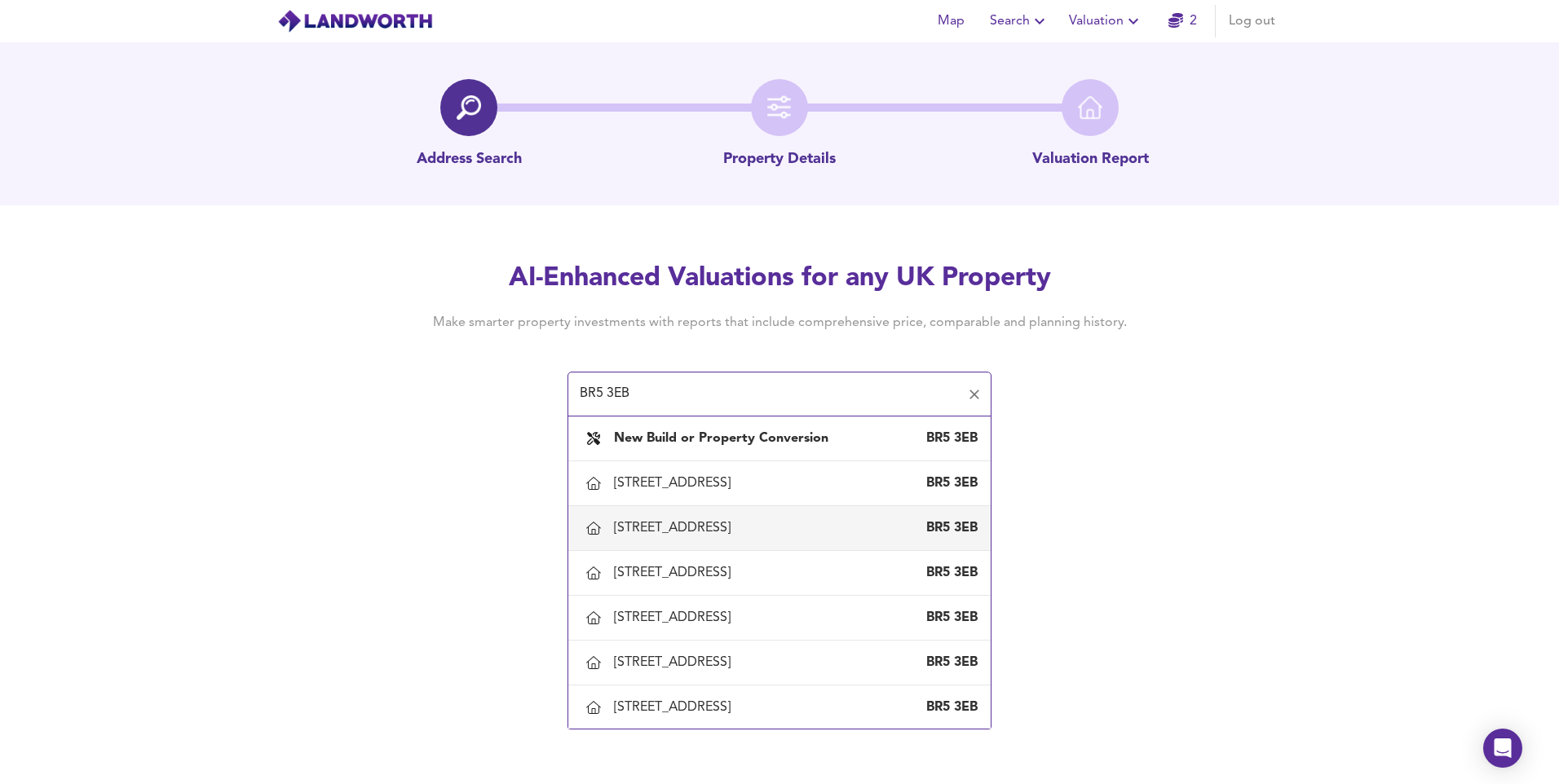
click at [678, 535] on div "[STREET_ADDRESS]" at bounding box center [675, 528] width 123 height 18
type input "[STREET_ADDRESS]"
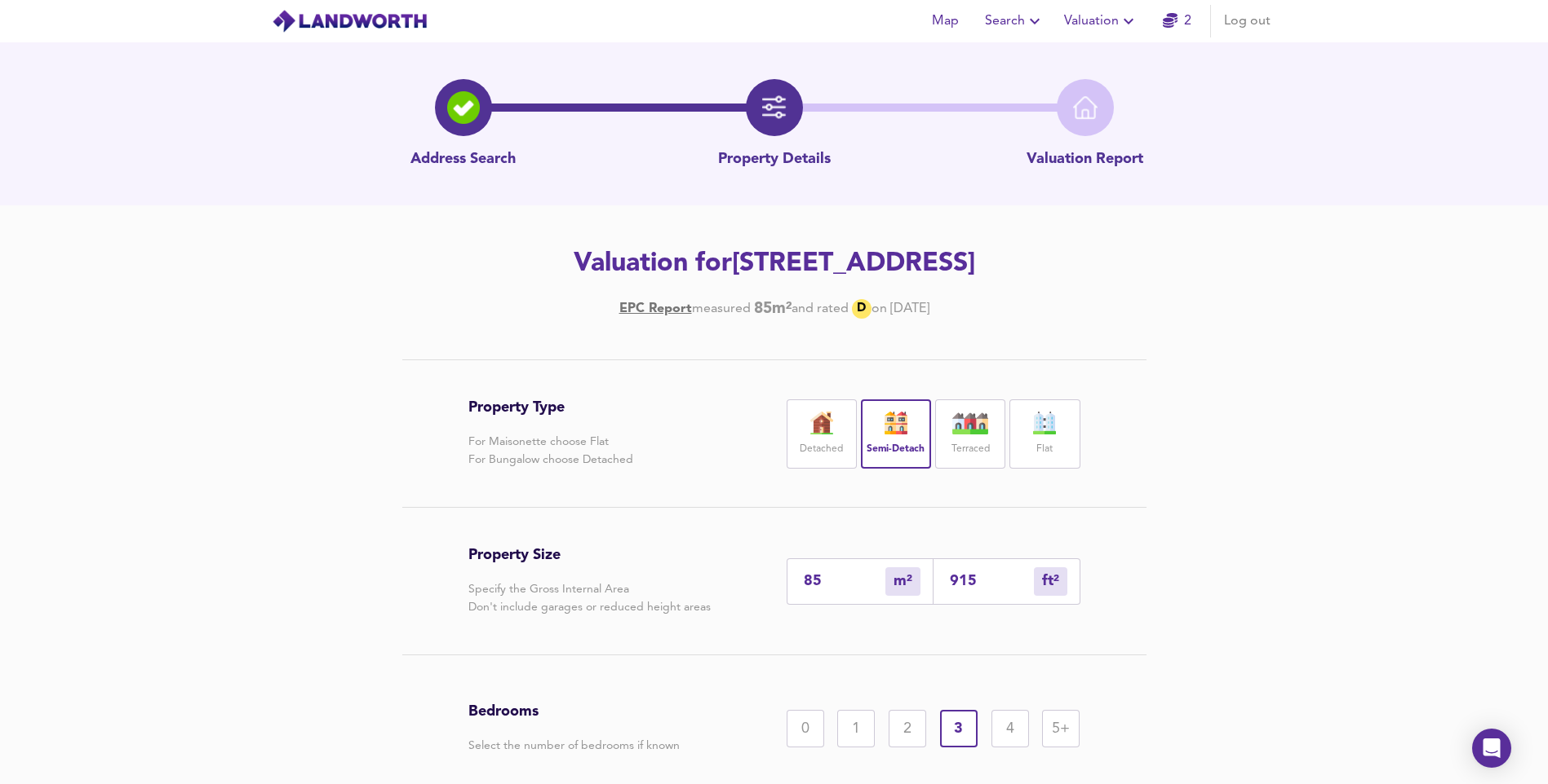
drag, startPoint x: 720, startPoint y: 580, endPoint x: 642, endPoint y: 589, distance: 78.5
click at [642, 589] on div "Property Size Specify the Gross Internal Area Don't include garages or reduced …" at bounding box center [774, 581] width 612 height 147
type input "6"
type input "65"
type input "64"
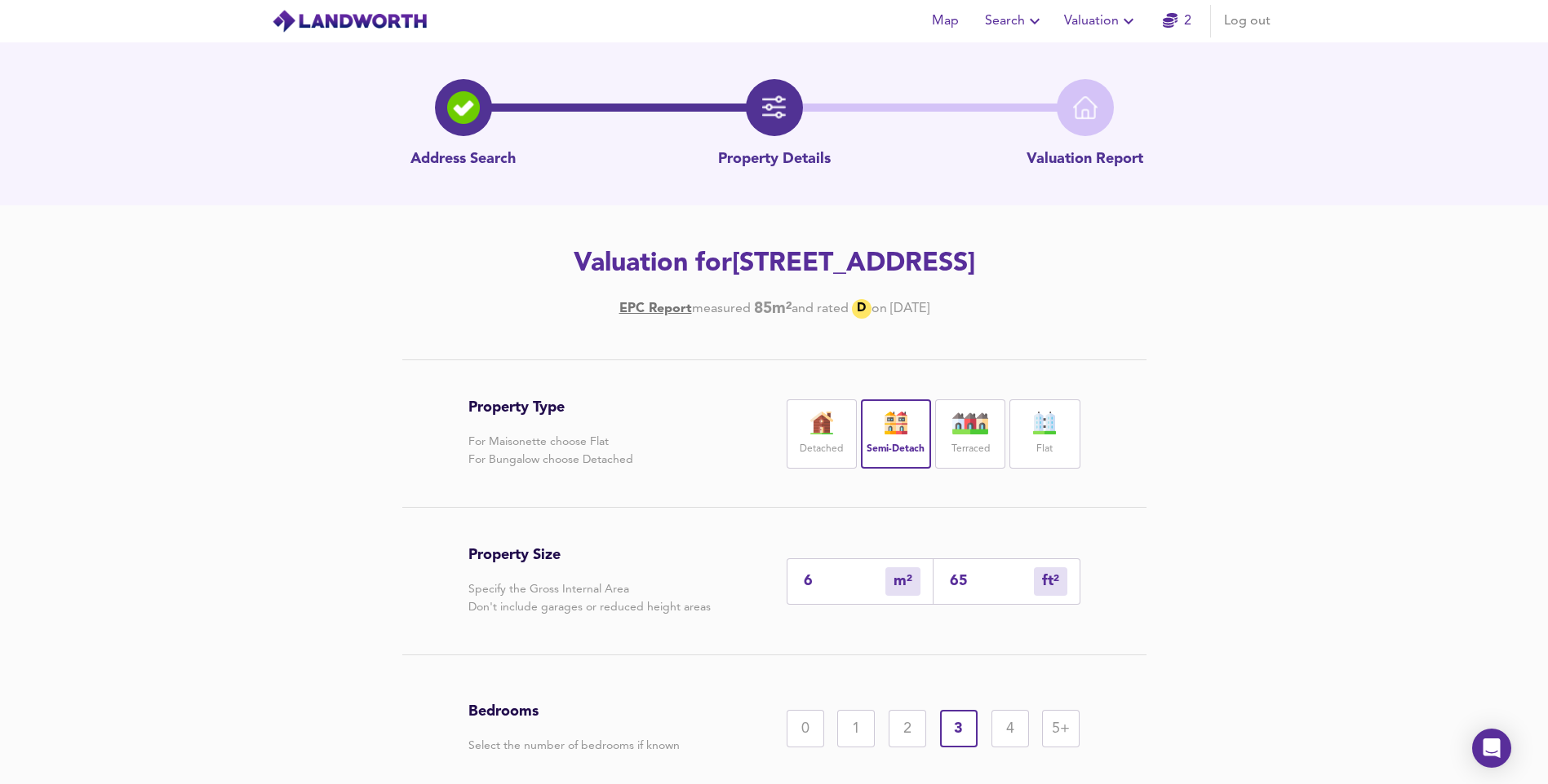
type input "689"
type input "64.3"
type input "692"
type input "64.39"
type input "693"
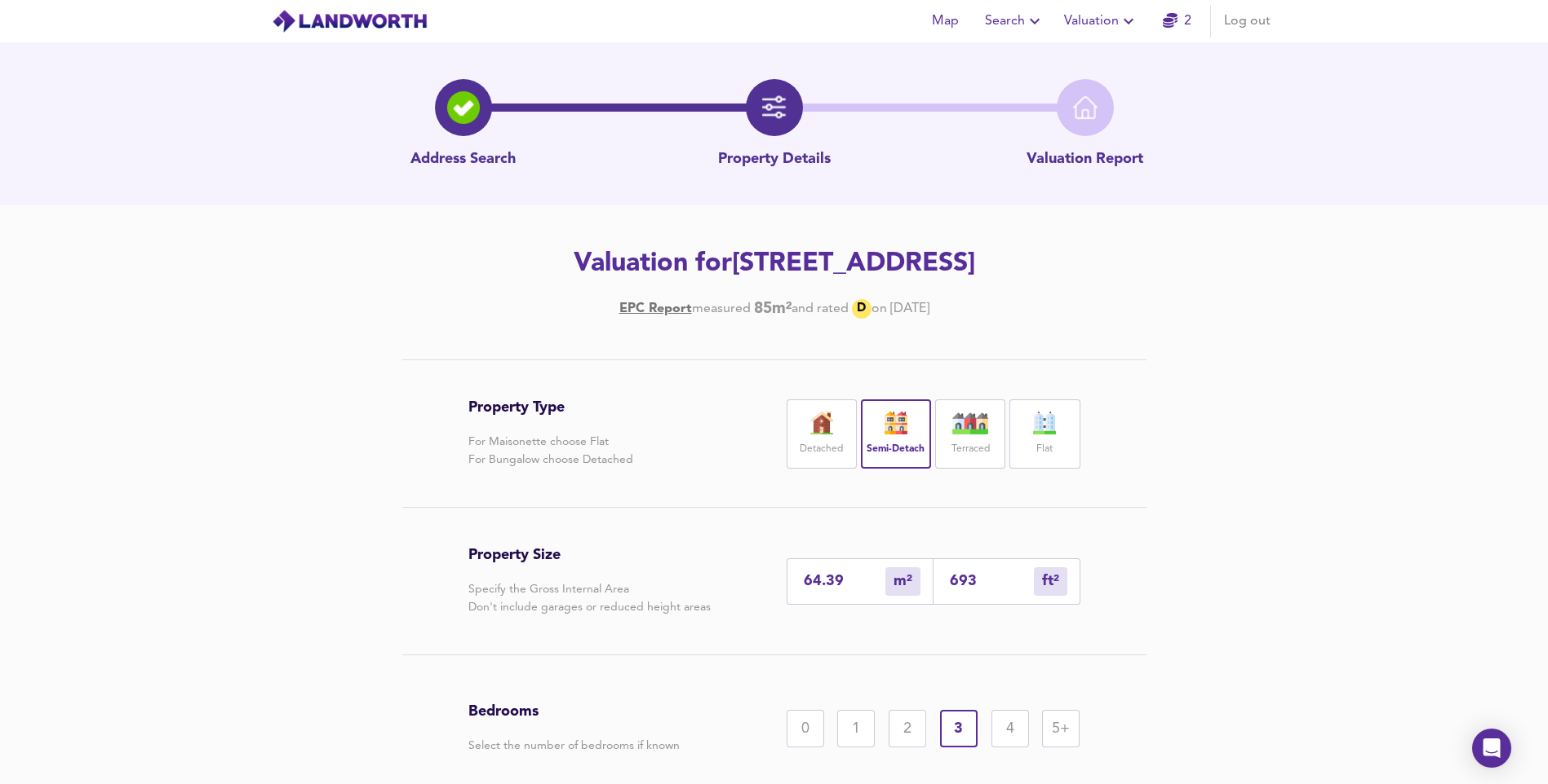
type input "64.3"
type input "692"
type input "64"
type input "689"
type input "6"
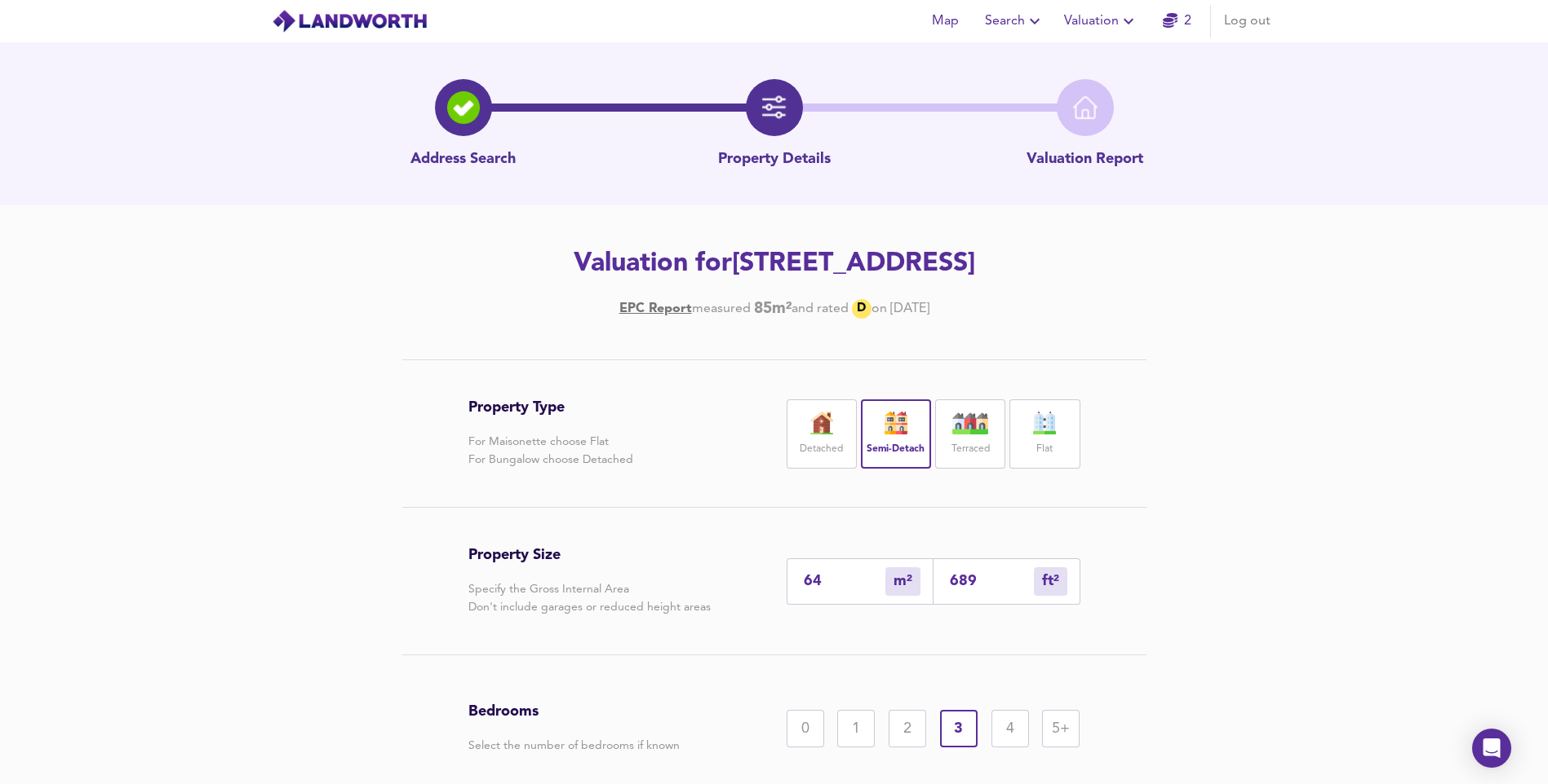
type input "65"
type input "7"
type input "75"
type input "70"
type input "753"
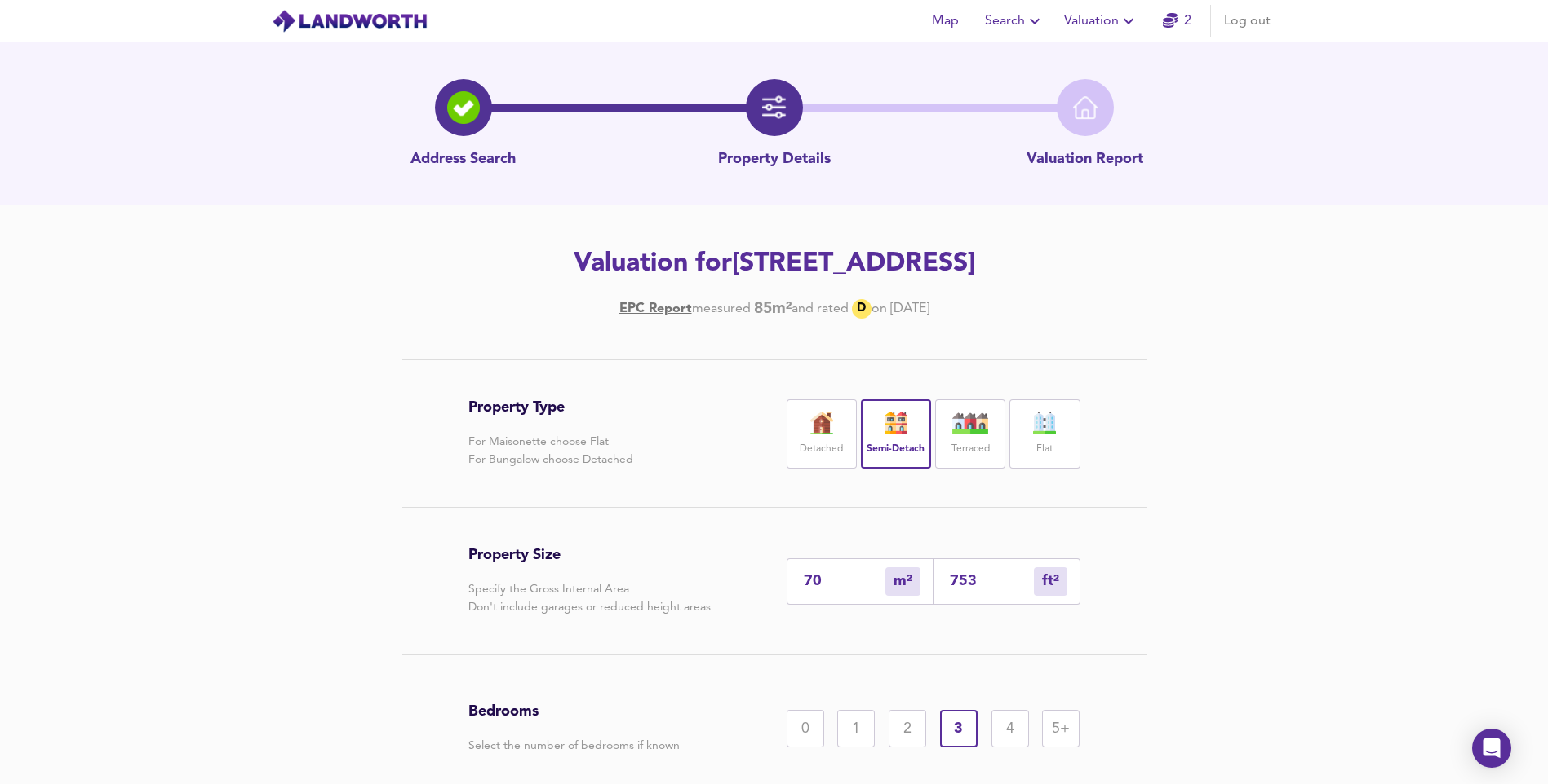
type input "70"
click at [1263, 551] on div "Property Type For Maisonette choose Flat For Bungalow choose Detached Detached …" at bounding box center [774, 647] width 1548 height 575
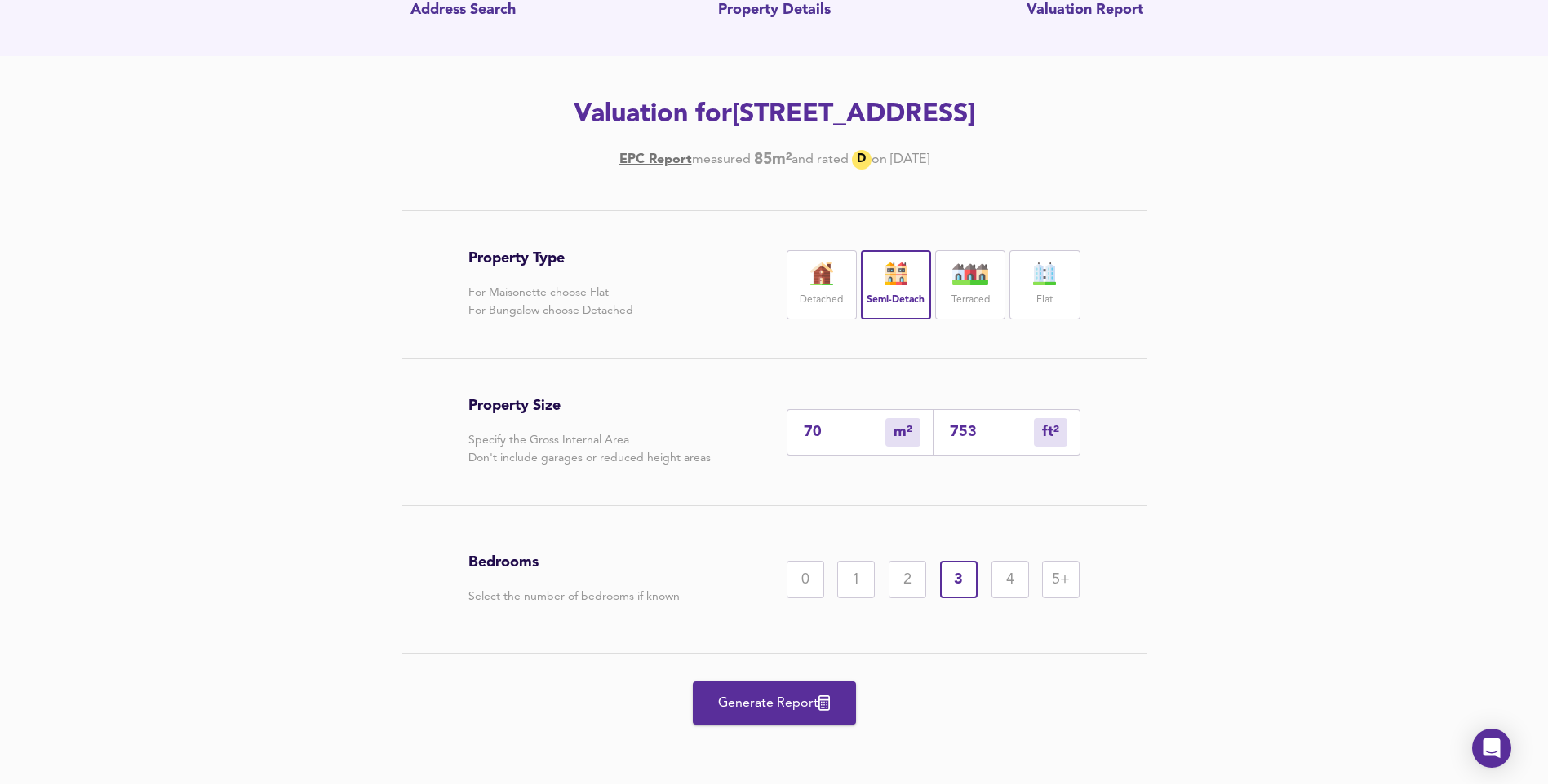
scroll to position [150, 0]
click at [795, 711] on span "Generate Report" at bounding box center [774, 702] width 130 height 23
